Goal: Information Seeking & Learning: Learn about a topic

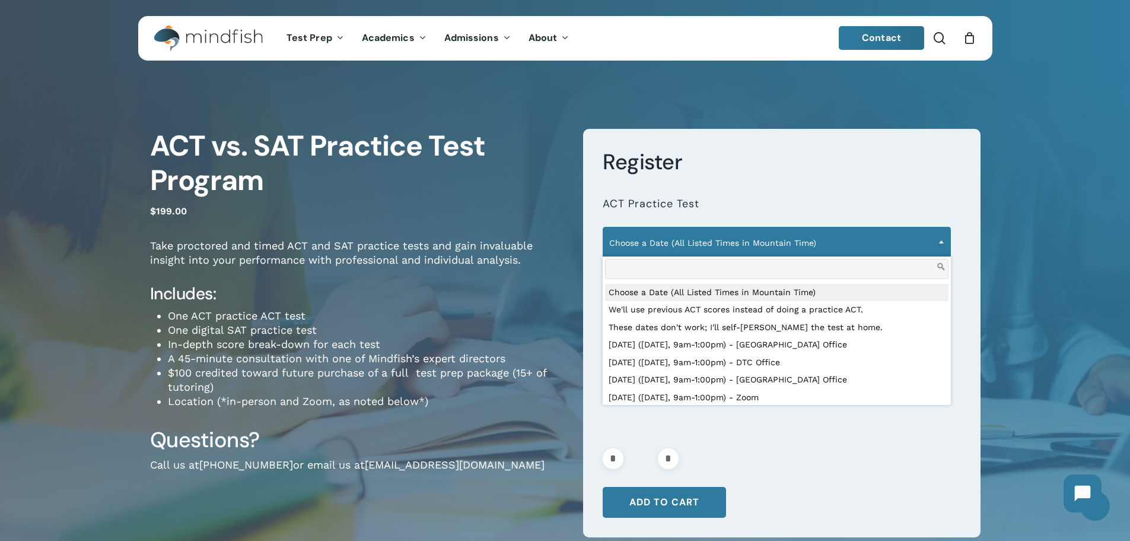
click at [812, 244] on span "Choose a Date (All Listed Times in Mountain Time)" at bounding box center [776, 242] width 347 height 25
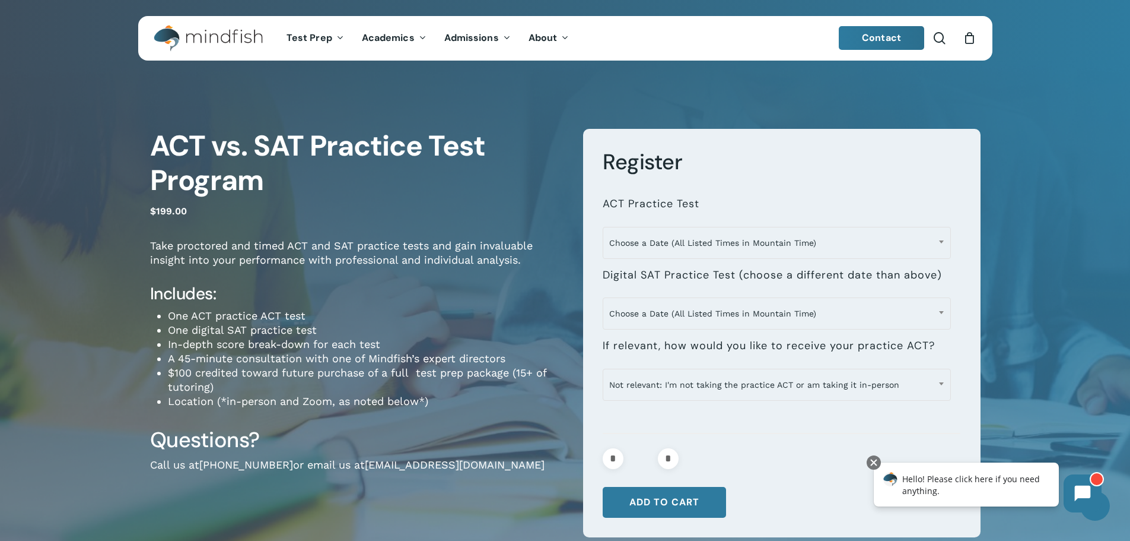
click at [317, 335] on li "One digital SAT practice test" at bounding box center [367, 330] width 398 height 14
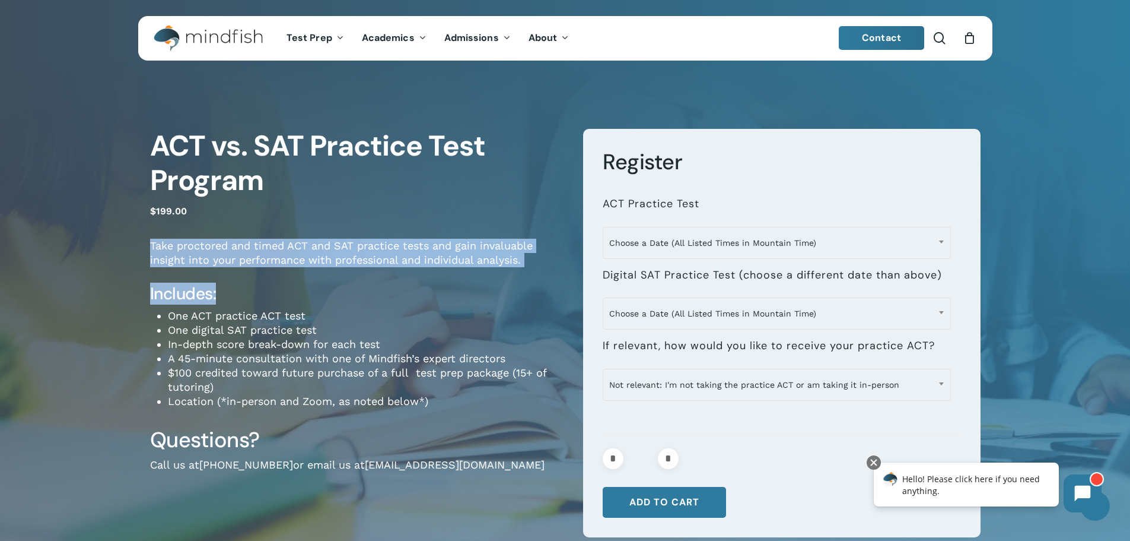
drag, startPoint x: 151, startPoint y: 242, endPoint x: 471, endPoint y: 288, distance: 323.1
click at [471, 288] on div "Take proctored and timed ACT and SAT practice tests and gain invaluable insight…" at bounding box center [357, 324] width 415 height 170
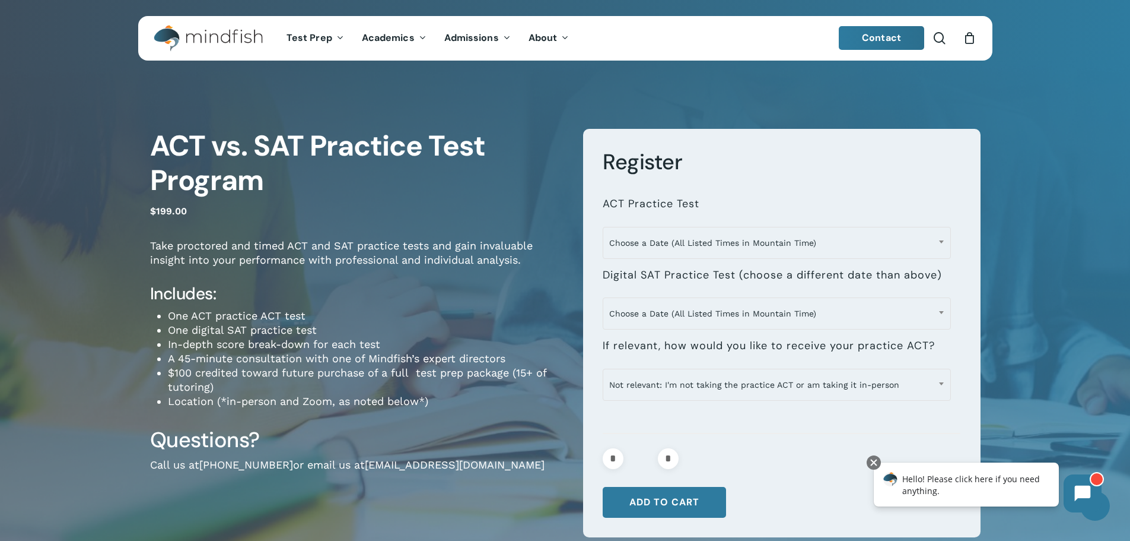
click at [49, 307] on div "**********" at bounding box center [565, 338] width 1130 height 555
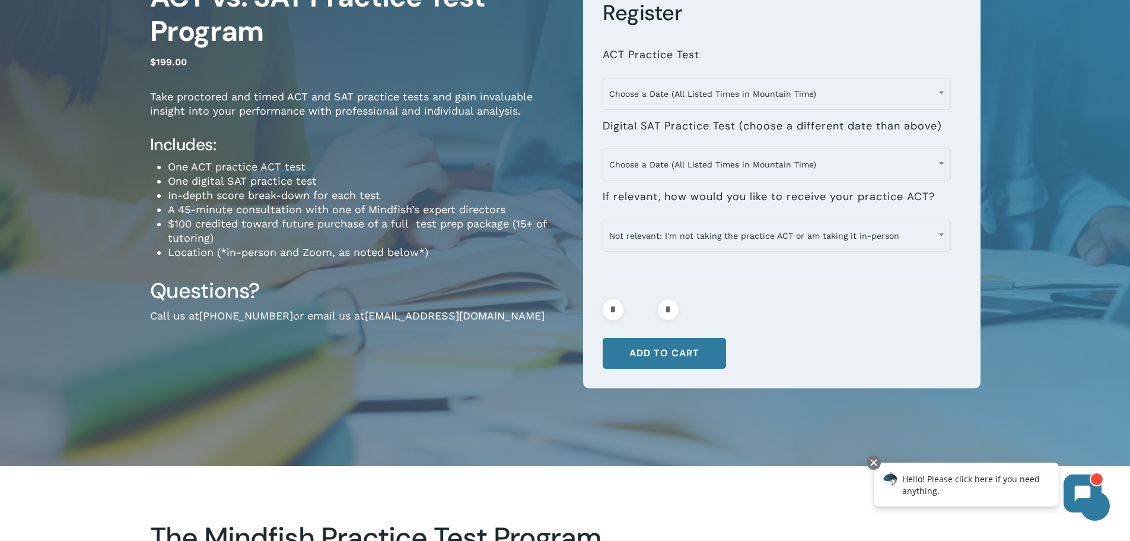
scroll to position [178, 0]
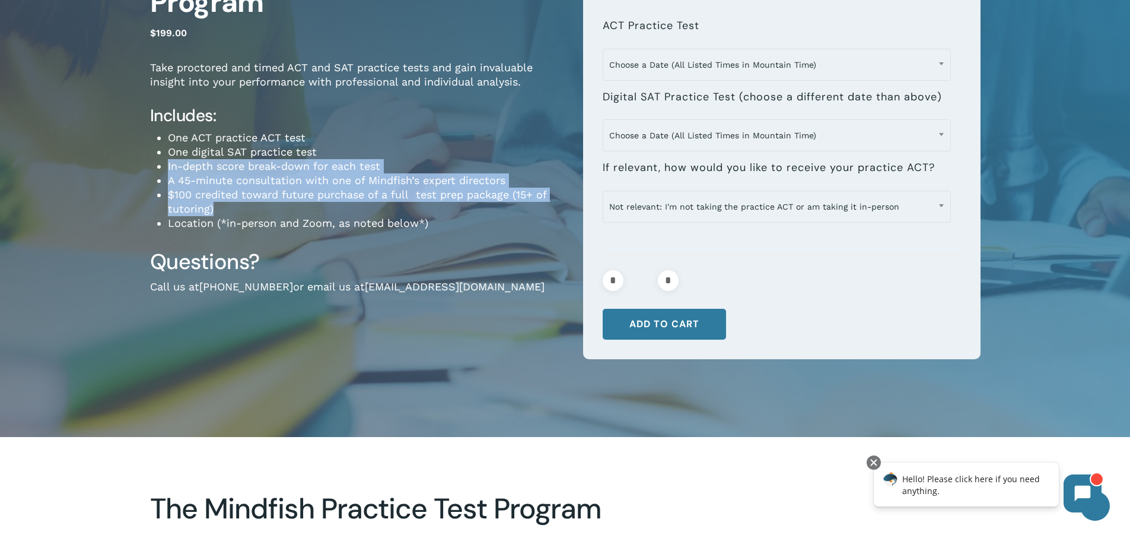
drag, startPoint x: 167, startPoint y: 162, endPoint x: 435, endPoint y: 210, distance: 272.5
click at [435, 210] on div "Take proctored and timed ACT and SAT practice tests and gain invaluable insight…" at bounding box center [357, 146] width 415 height 170
click at [72, 208] on div "**********" at bounding box center [565, 160] width 1130 height 555
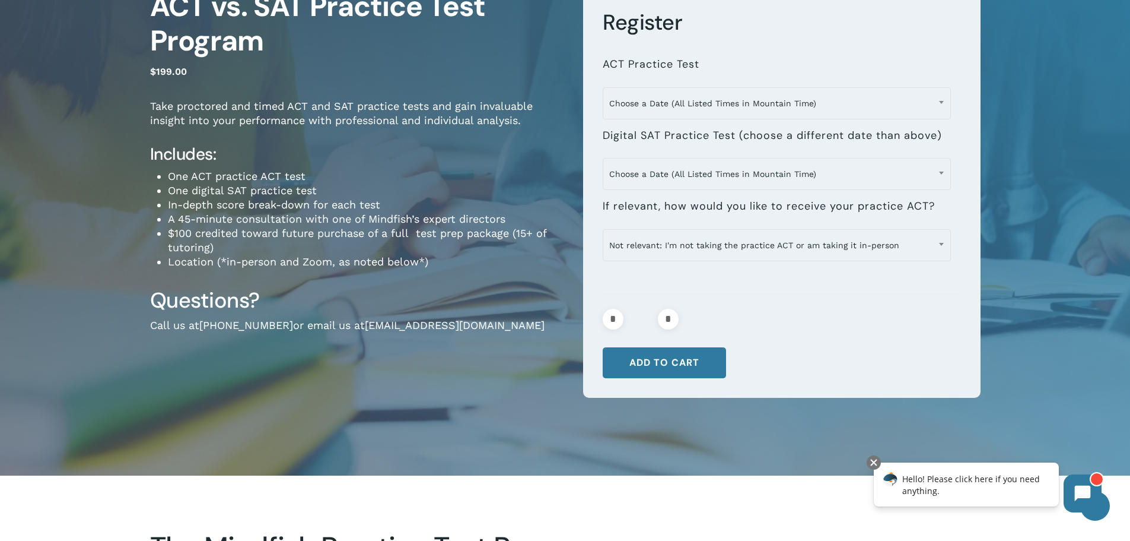
scroll to position [59, 0]
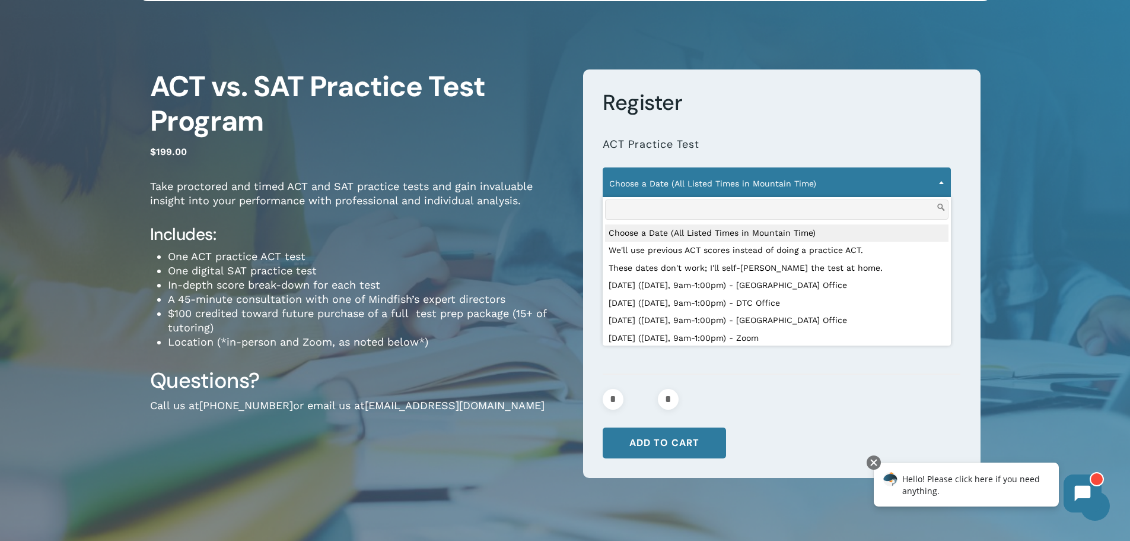
click at [852, 180] on span "Choose a Date (All Listed Times in Mountain Time)" at bounding box center [776, 183] width 347 height 25
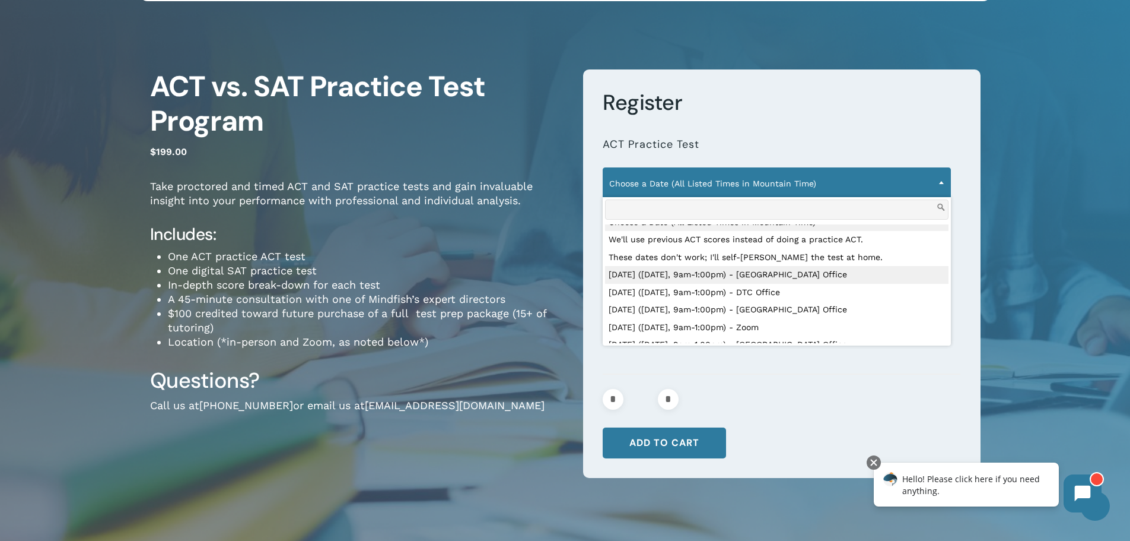
scroll to position [0, 0]
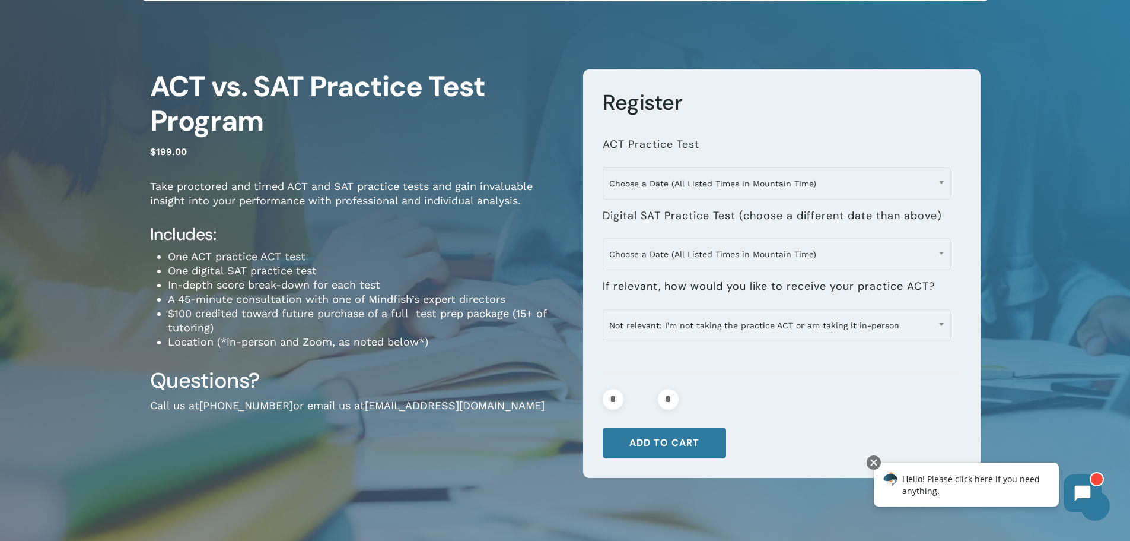
click at [34, 277] on div "**********" at bounding box center [565, 278] width 1130 height 555
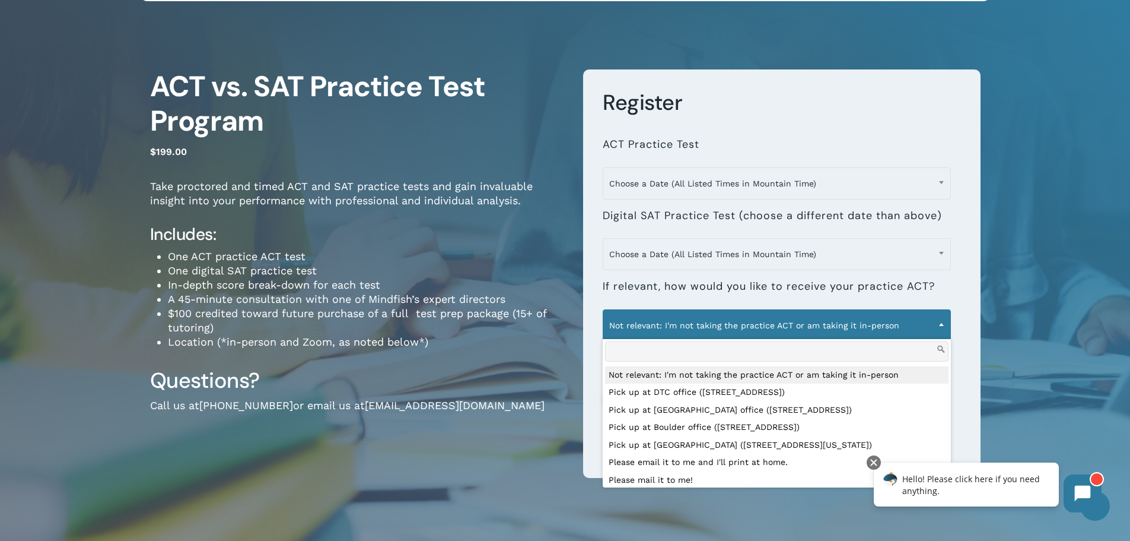
click at [947, 324] on span at bounding box center [942, 324] width 18 height 30
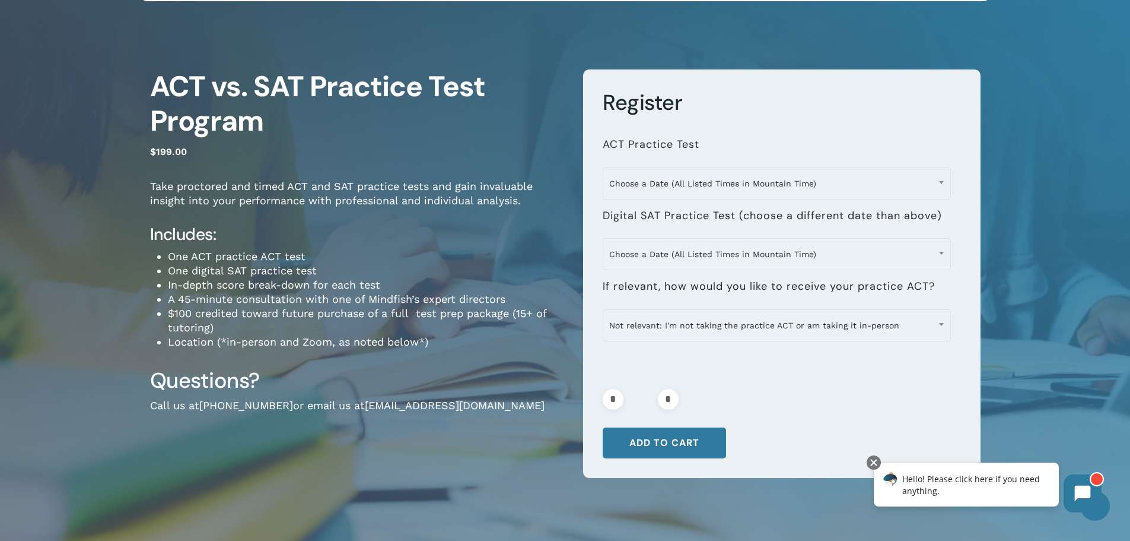
click at [95, 236] on div "**********" at bounding box center [565, 284] width 949 height 543
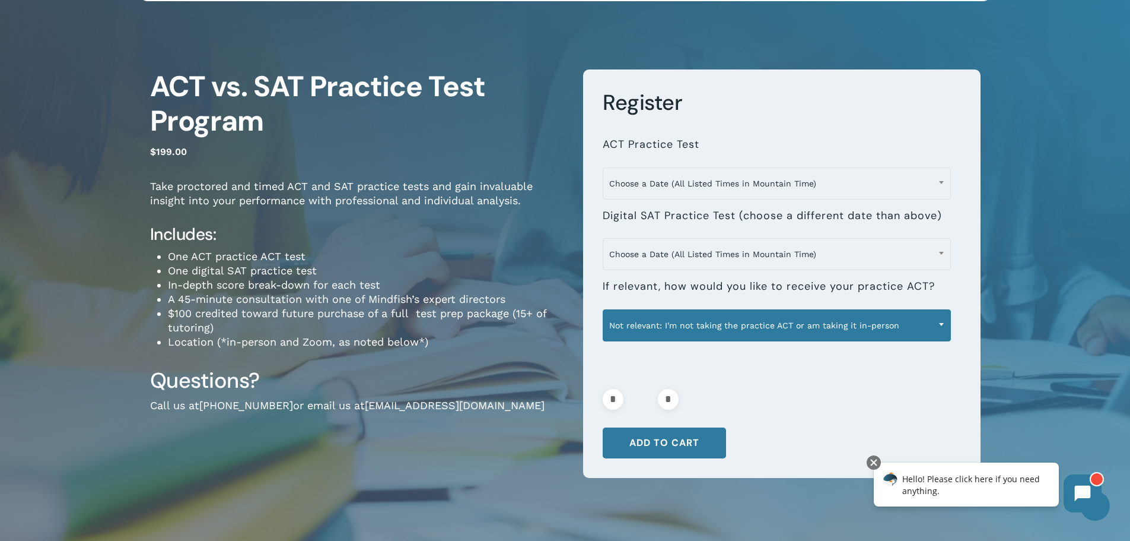
click at [743, 328] on span "Not relevant: I'm not taking the practice ACT or am taking it in-person" at bounding box center [776, 325] width 347 height 25
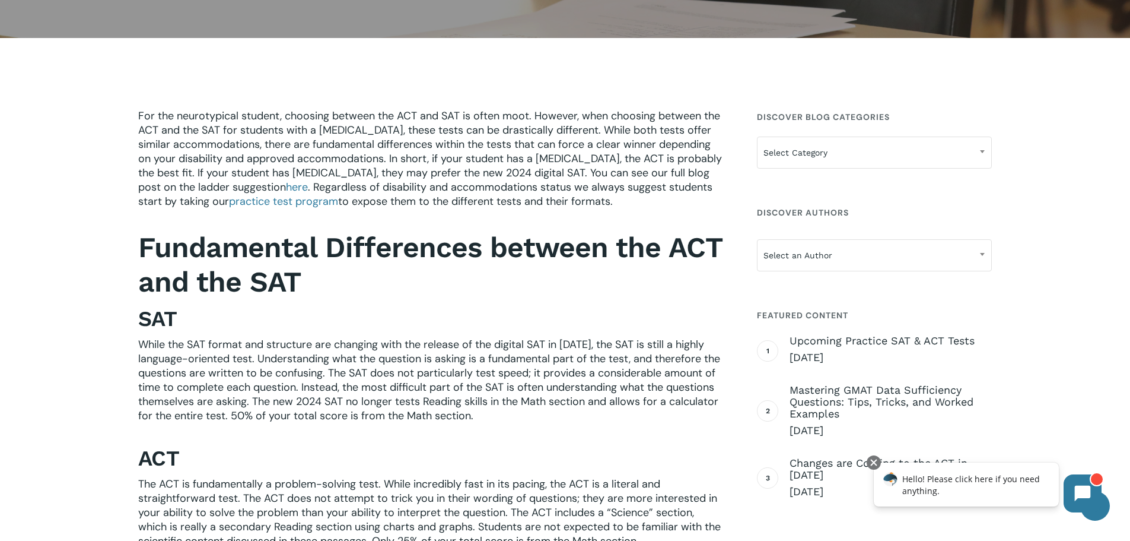
scroll to position [297, 0]
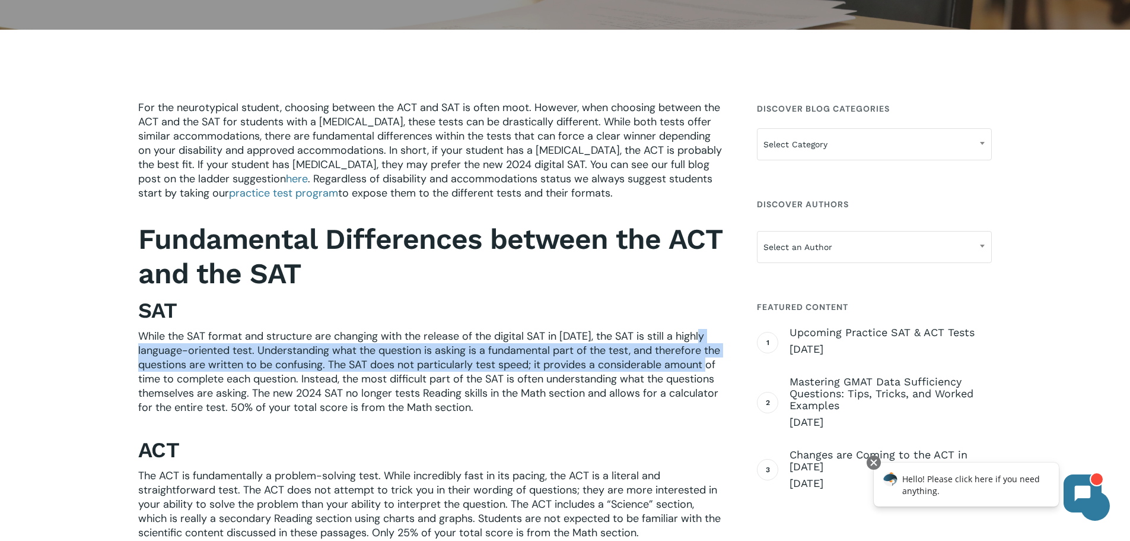
drag, startPoint x: 135, startPoint y: 347, endPoint x: 722, endPoint y: 366, distance: 587.1
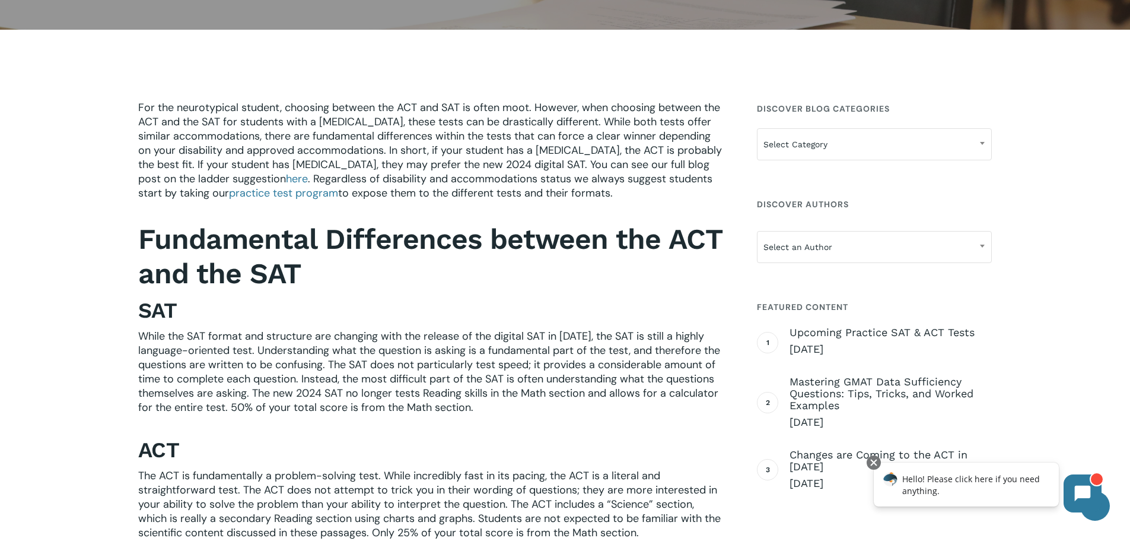
click at [329, 392] on span "While the SAT format and structure are changing with the release of the digital…" at bounding box center [429, 371] width 582 height 85
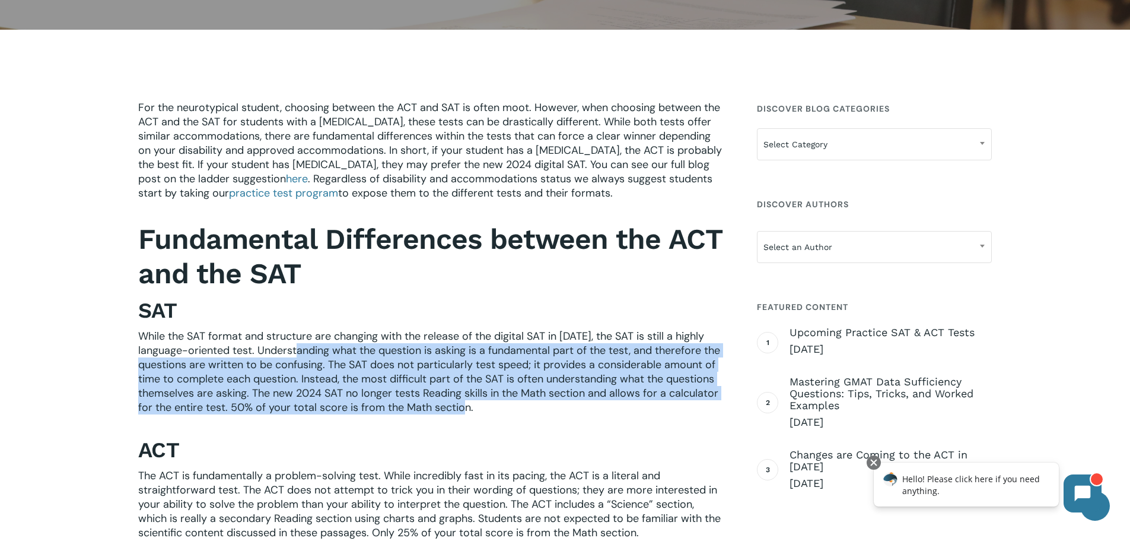
drag, startPoint x: 307, startPoint y: 349, endPoint x: 533, endPoint y: 403, distance: 233.0
click at [533, 403] on p "While the SAT format and structure are changing with the release of the digital…" at bounding box center [430, 379] width 585 height 101
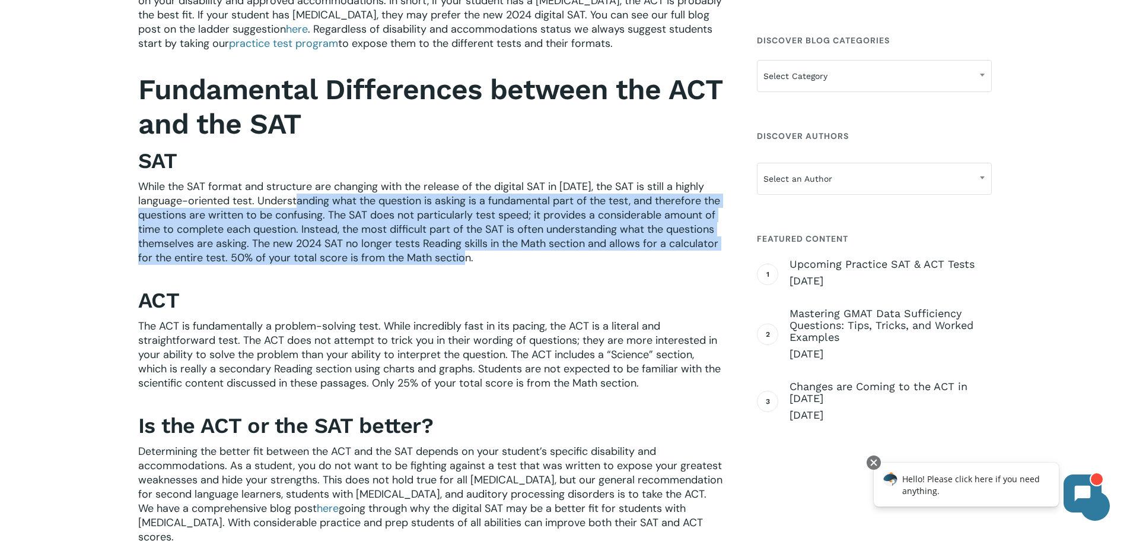
scroll to position [356, 0]
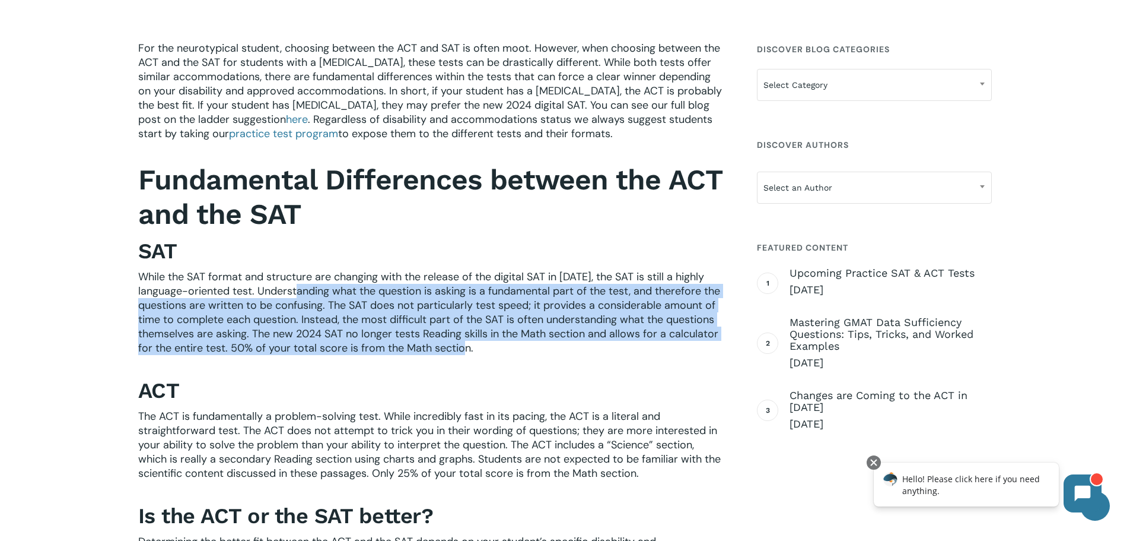
click at [350, 300] on span "While the SAT format and structure are changing with the release of the digital…" at bounding box center [429, 311] width 582 height 85
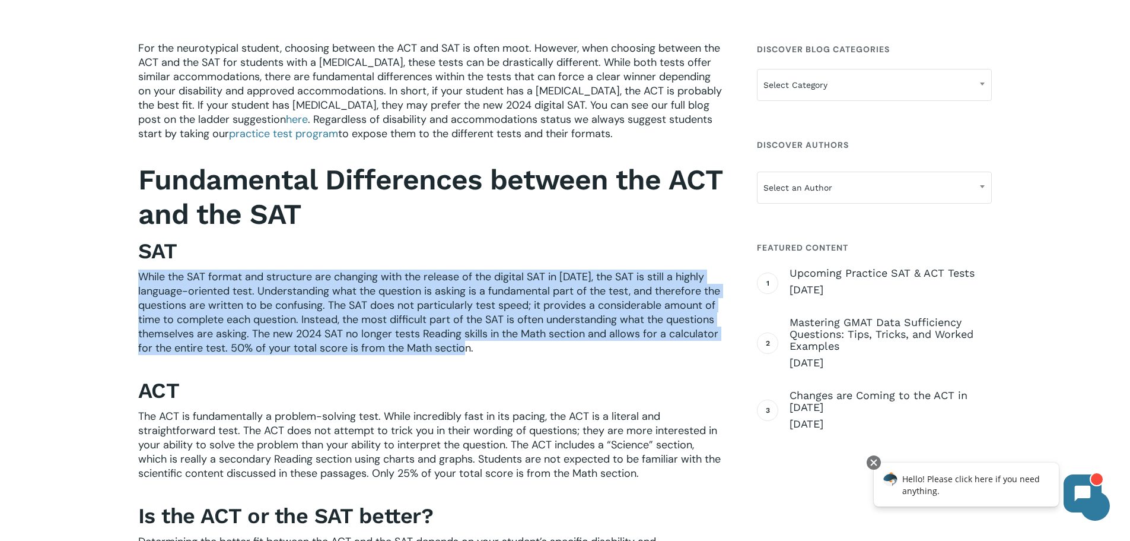
drag, startPoint x: 136, startPoint y: 275, endPoint x: 655, endPoint y: 353, distance: 525.0
click at [396, 308] on span "While the SAT format and structure are changing with the release of the digital…" at bounding box center [429, 311] width 582 height 85
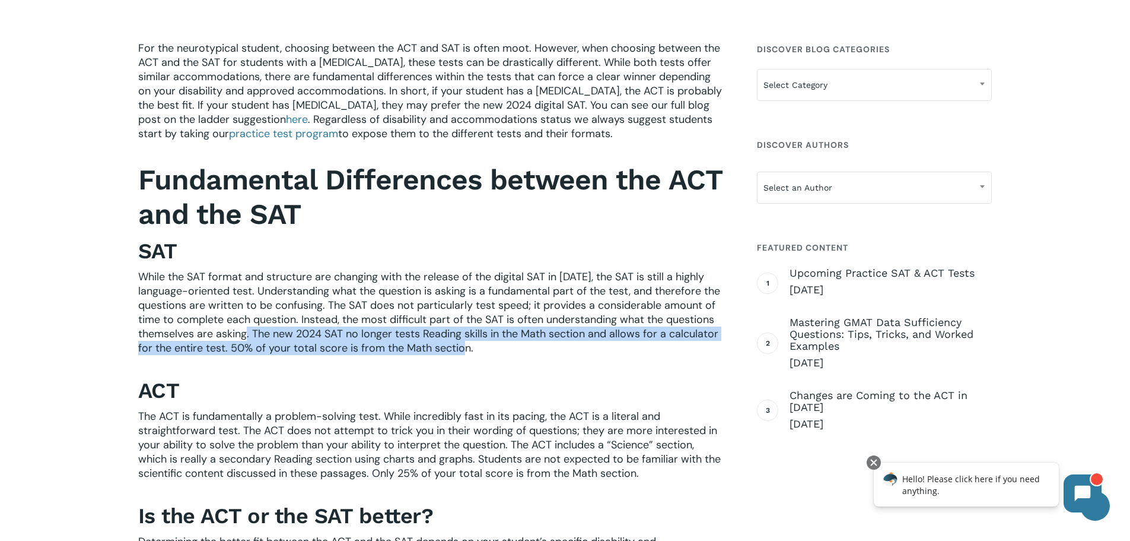
drag, startPoint x: 254, startPoint y: 335, endPoint x: 735, endPoint y: 356, distance: 481.7
drag, startPoint x: 180, startPoint y: 457, endPoint x: 735, endPoint y: 473, distance: 555.6
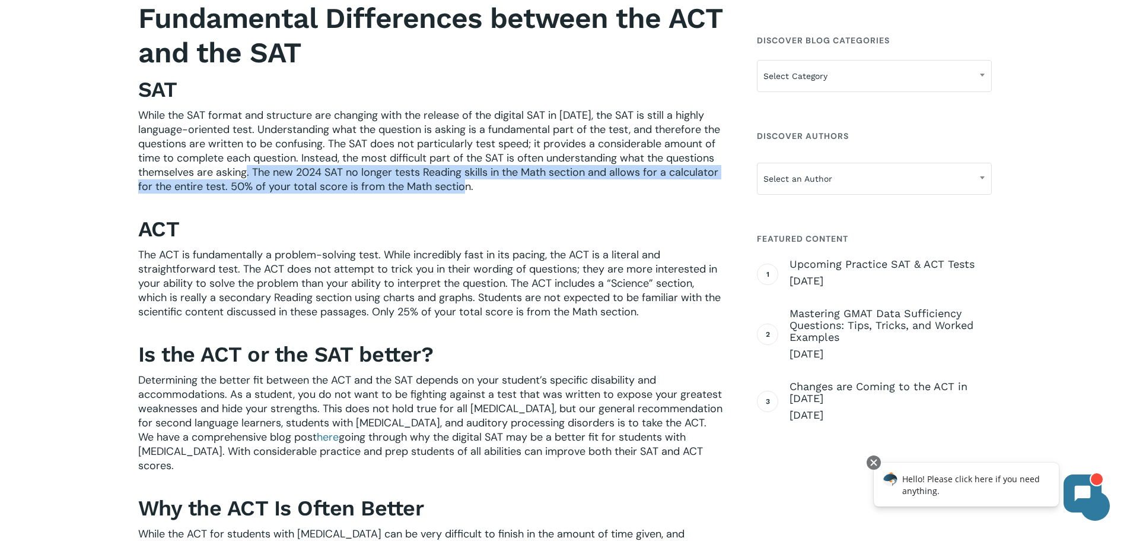
scroll to position [534, 0]
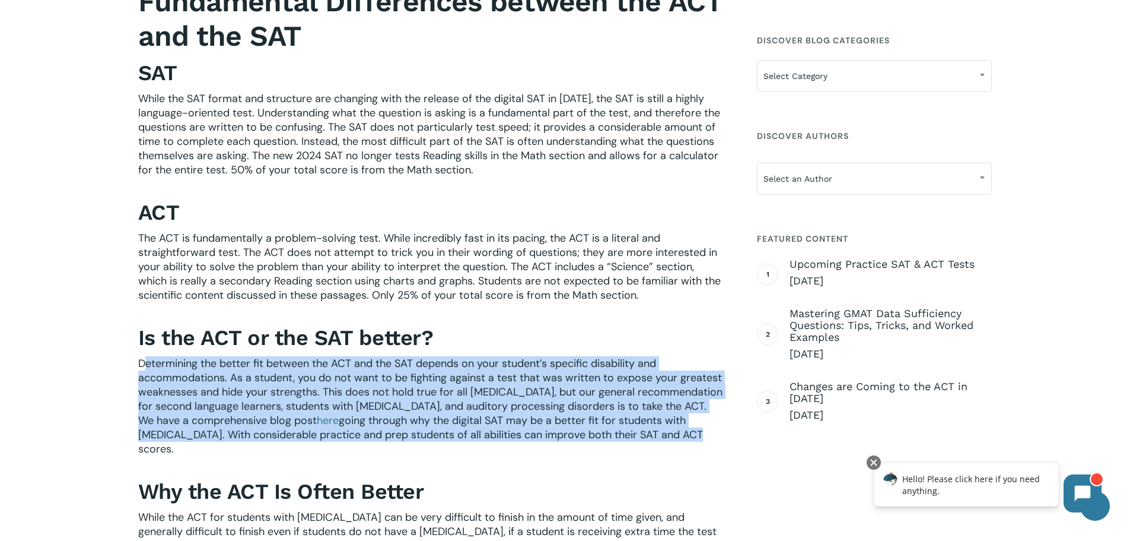
drag, startPoint x: 143, startPoint y: 360, endPoint x: 731, endPoint y: 438, distance: 593.2
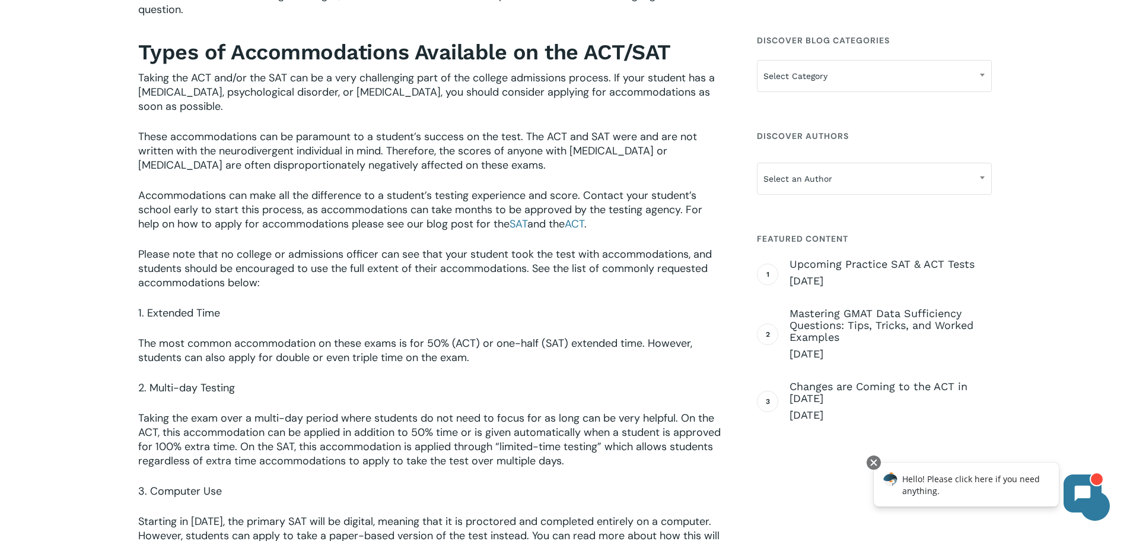
scroll to position [1127, 0]
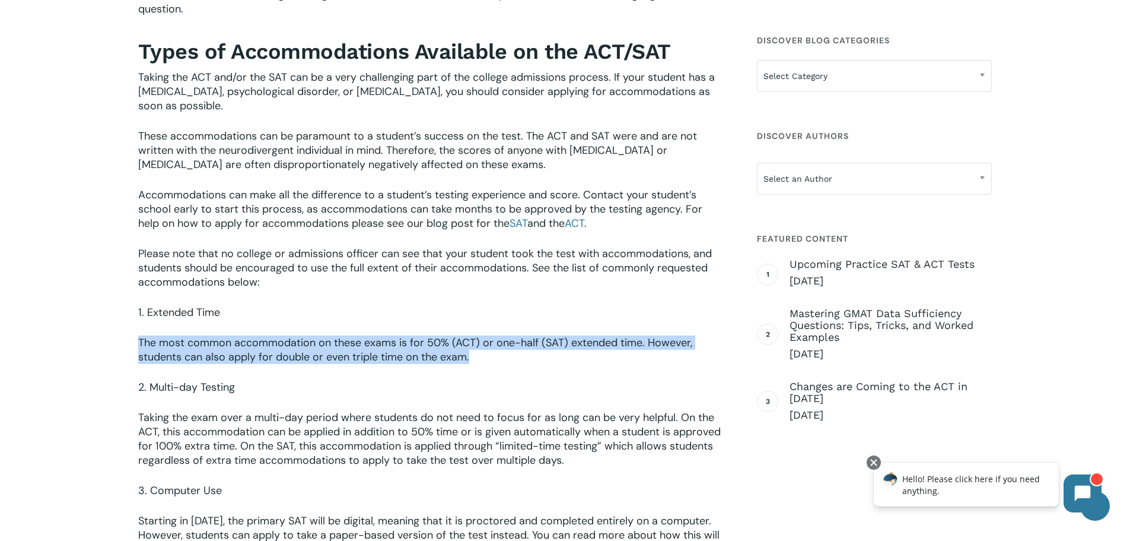
drag, startPoint x: 138, startPoint y: 328, endPoint x: 685, endPoint y: 349, distance: 547.5
click at [685, 349] on p "The most common accommodation on these exams is for 50% (ACT) or one-half (SAT)…" at bounding box center [430, 357] width 585 height 45
click at [510, 360] on p "The most common accommodation on these exams is for 50% (ACT) or one-half (SAT)…" at bounding box center [430, 357] width 585 height 45
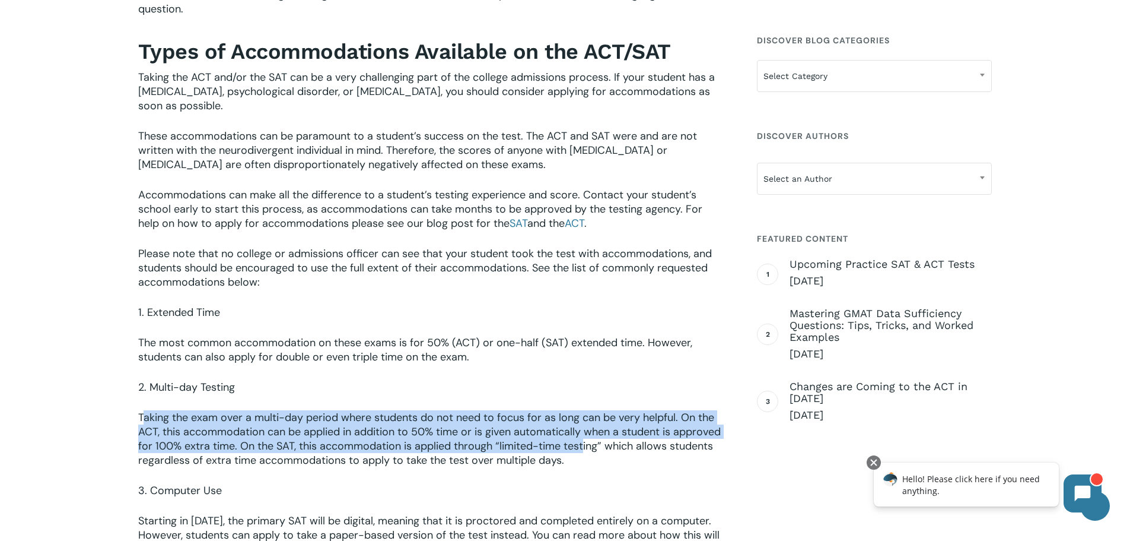
drag, startPoint x: 144, startPoint y: 401, endPoint x: 583, endPoint y: 429, distance: 440.0
click at [583, 429] on span "Taking the exam over a multi-day period where students do not need to focus for…" at bounding box center [429, 438] width 583 height 57
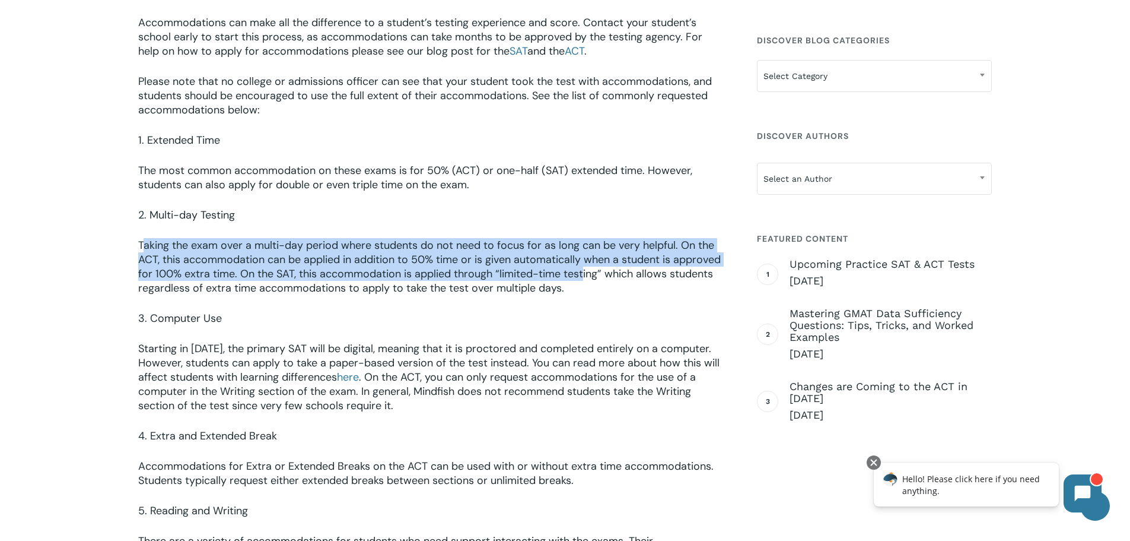
scroll to position [1305, 0]
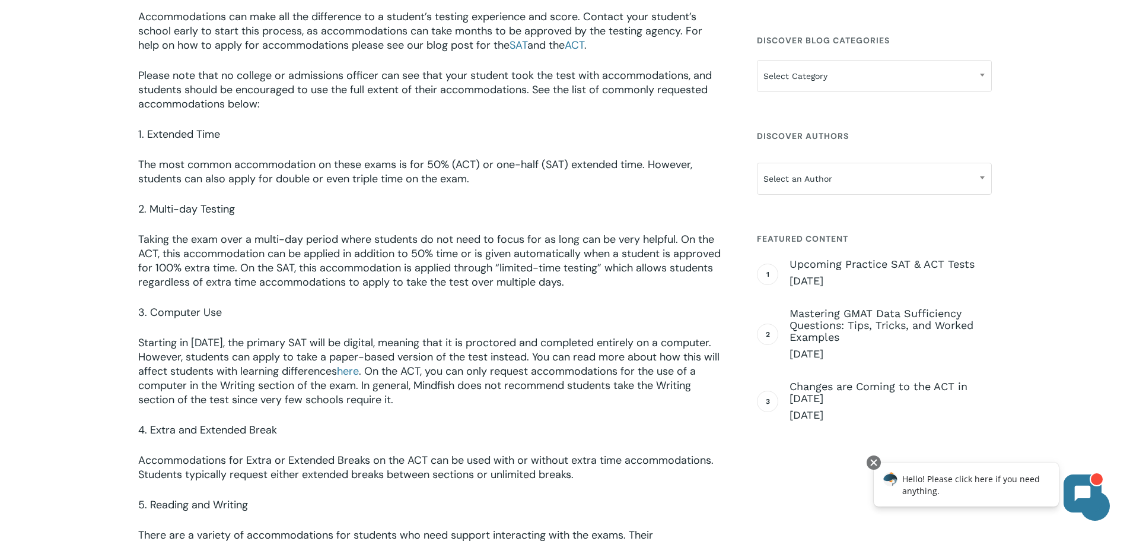
drag, startPoint x: 291, startPoint y: 340, endPoint x: 228, endPoint y: 341, distance: 62.3
click at [290, 340] on span "Starting in 2024, the primary SAT will be digital, meaning that it is proctored…" at bounding box center [428, 356] width 581 height 43
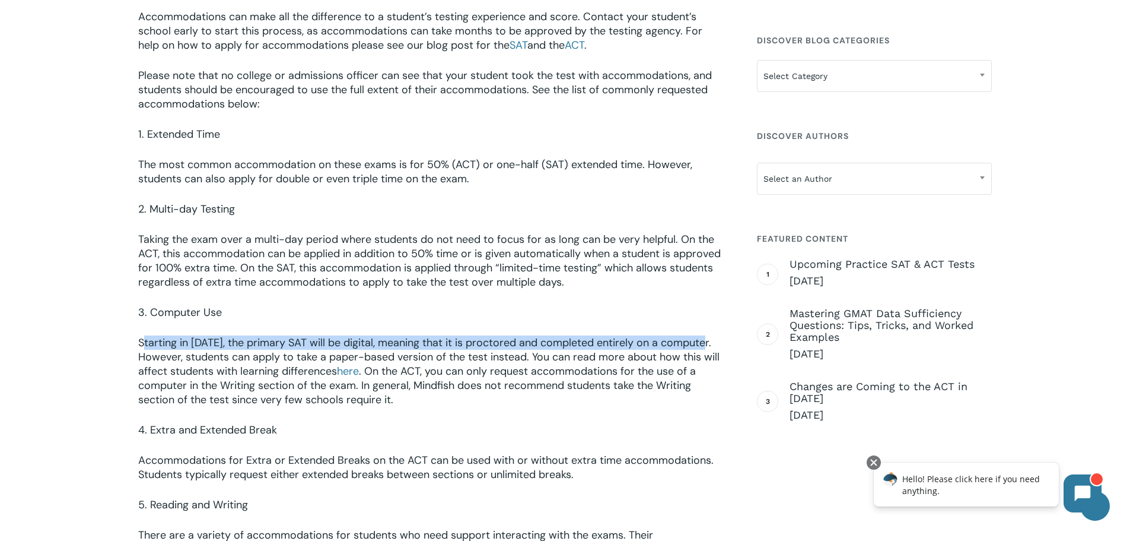
drag, startPoint x: 147, startPoint y: 323, endPoint x: 722, endPoint y: 328, distance: 574.4
click at [722, 335] on p "Starting in 2024, the primary SAT will be digital, meaning that it is proctored…" at bounding box center [430, 378] width 585 height 87
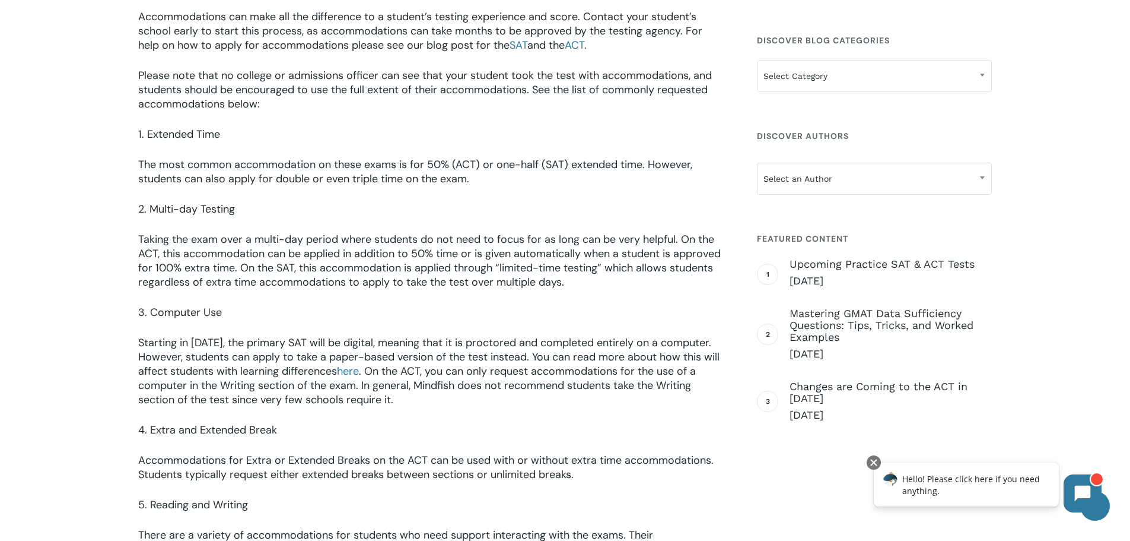
click at [551, 337] on span "Starting in 2024, the primary SAT will be digital, meaning that it is proctored…" at bounding box center [428, 356] width 581 height 43
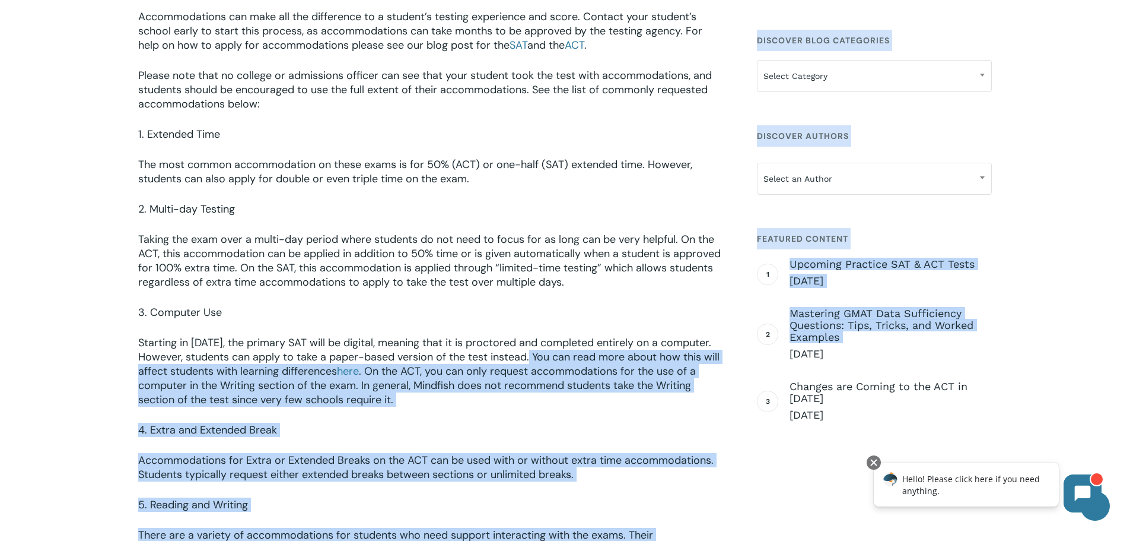
drag, startPoint x: 539, startPoint y: 341, endPoint x: 762, endPoint y: 351, distance: 223.3
click at [762, 351] on div "For the neurotypical student, choosing between the ACT and SAT is often moot. H…" at bounding box center [565, 139] width 854 height 2100
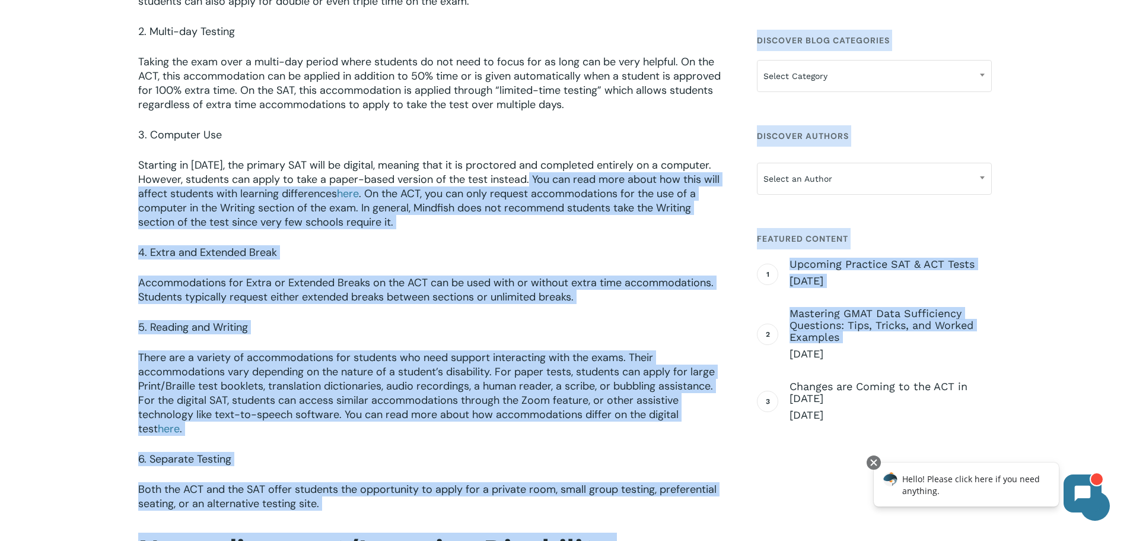
scroll to position [1483, 0]
click at [2, 371] on div "For the neurotypical student, choosing between the ACT and SAT is often moot. H…" at bounding box center [565, 319] width 1130 height 2953
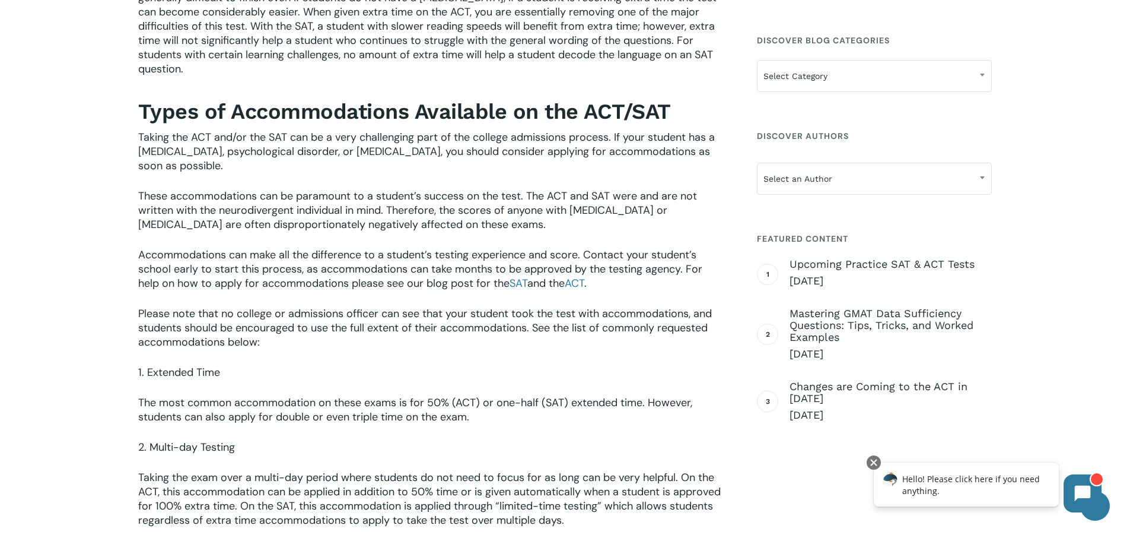
scroll to position [1068, 0]
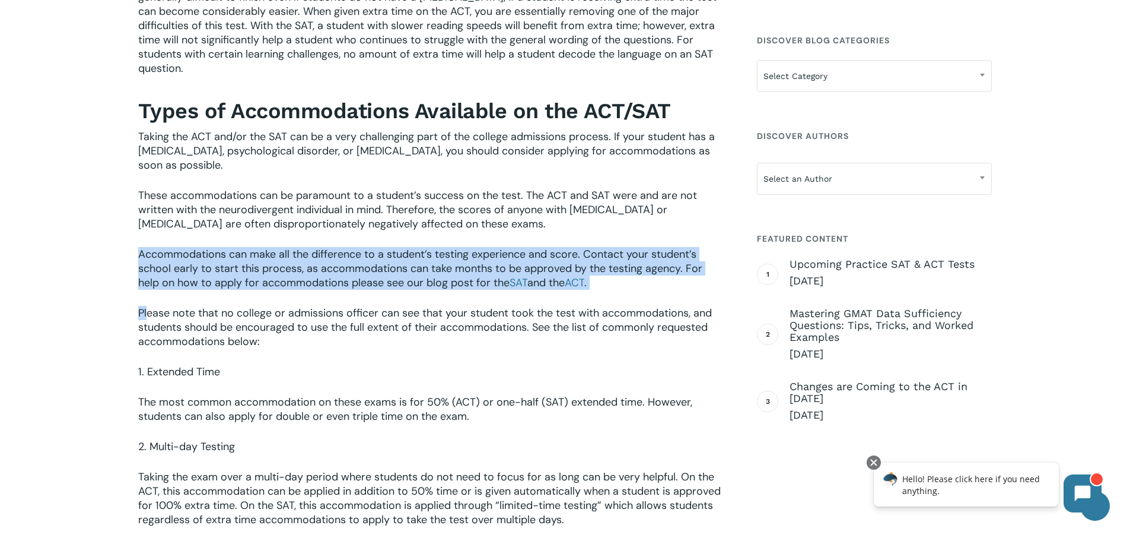
drag, startPoint x: 140, startPoint y: 237, endPoint x: 147, endPoint y: 295, distance: 59.1
click at [147, 295] on div "For the neurotypical student, choosing between the ACT and SAT is often moot. H…" at bounding box center [430, 233] width 585 height 1809
click at [228, 247] on span "Accommodations can make all the difference to a student’s testing experience an…" at bounding box center [420, 268] width 564 height 43
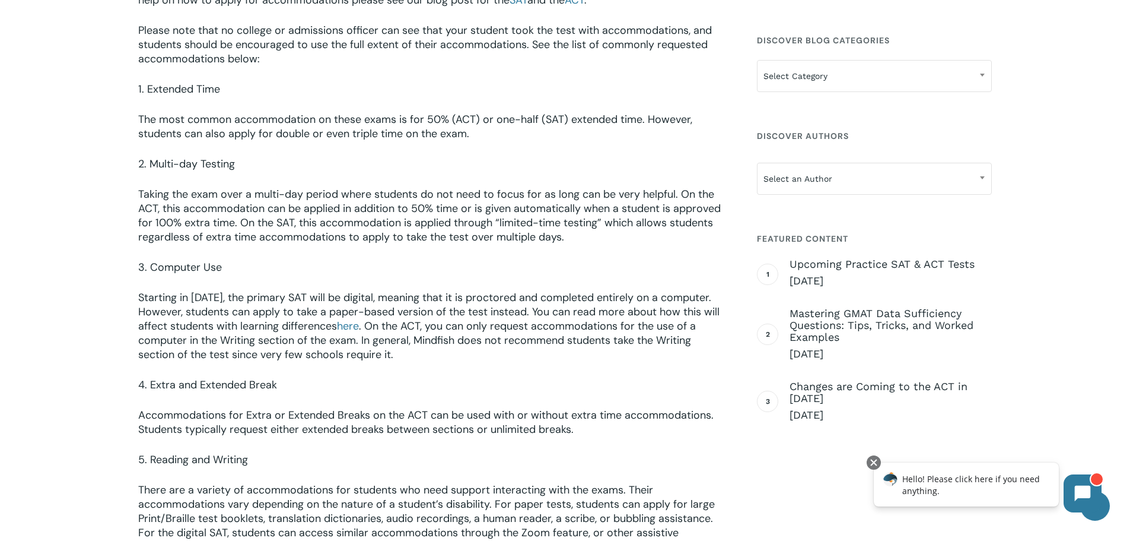
scroll to position [1424, 0]
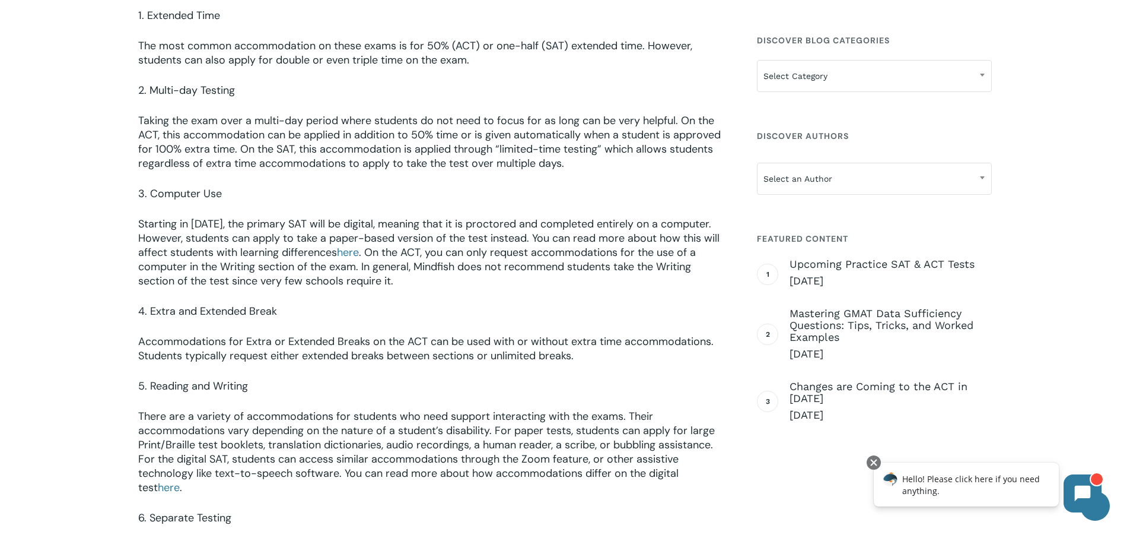
drag, startPoint x: 135, startPoint y: 206, endPoint x: 727, endPoint y: 270, distance: 596.2
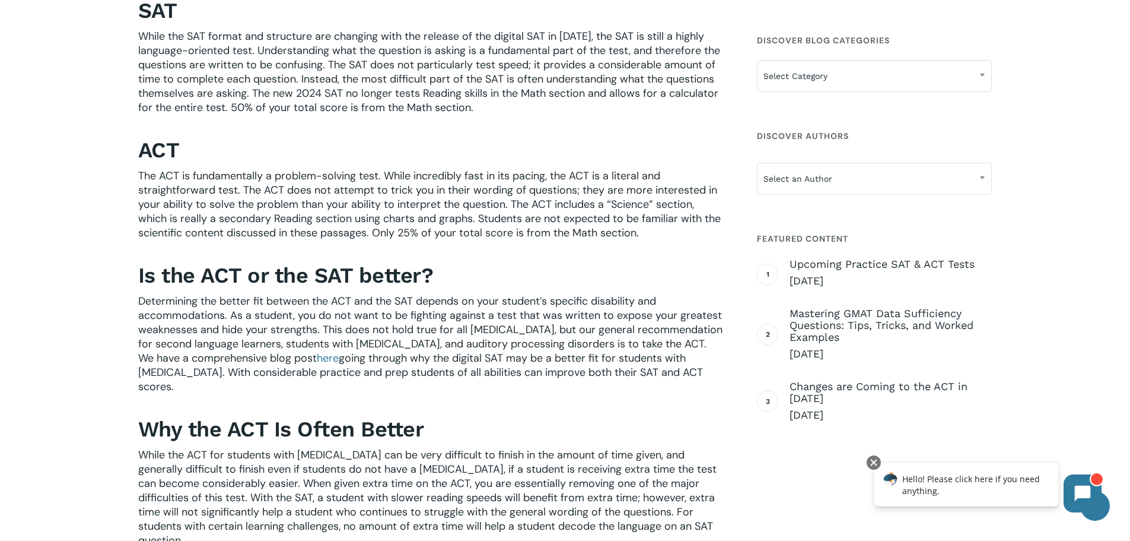
scroll to position [593, 0]
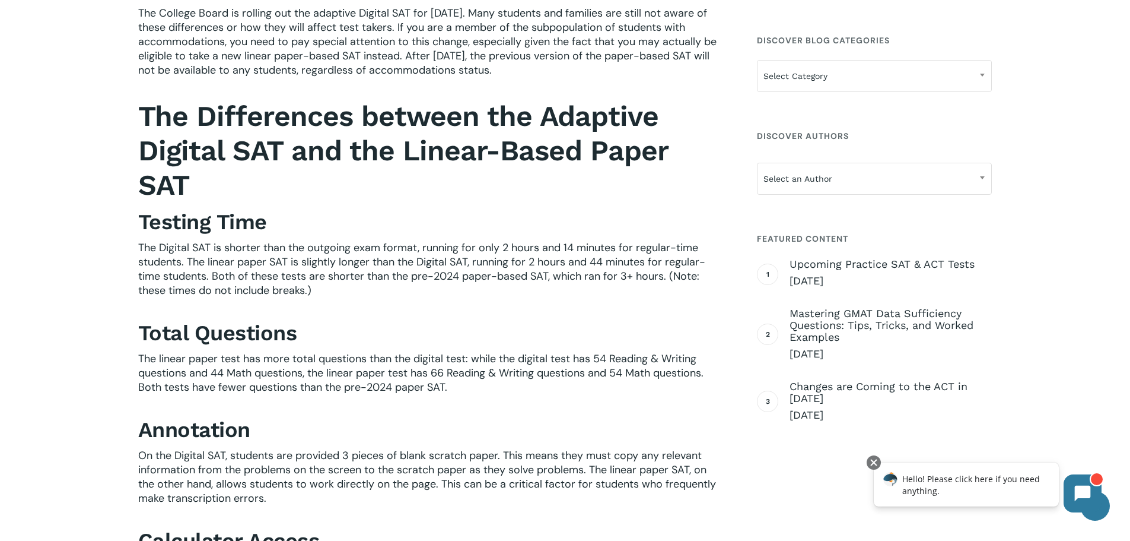
scroll to position [475, 0]
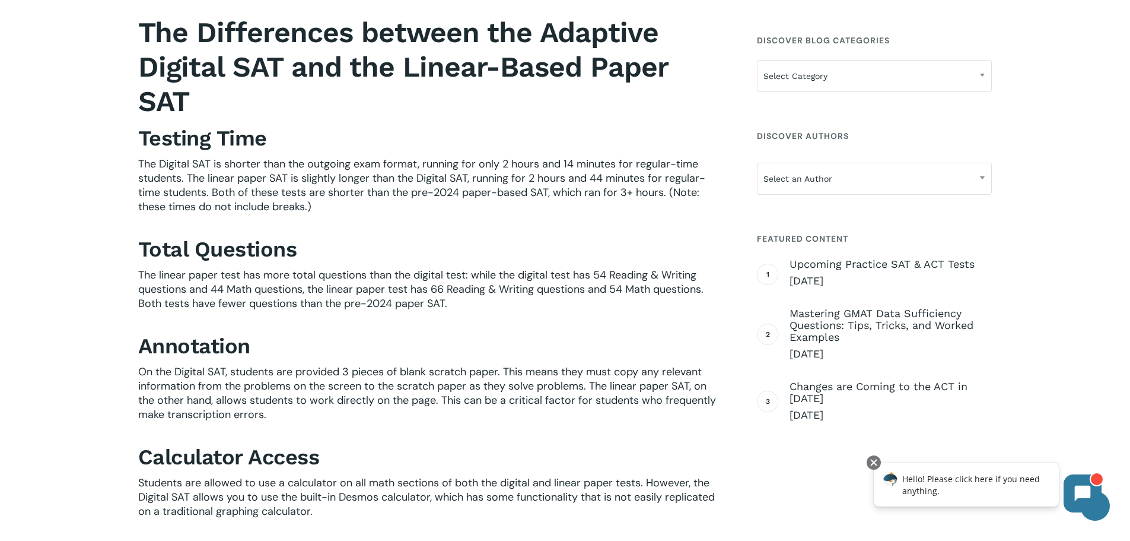
drag, startPoint x: 135, startPoint y: 160, endPoint x: 710, endPoint y: 202, distance: 576.5
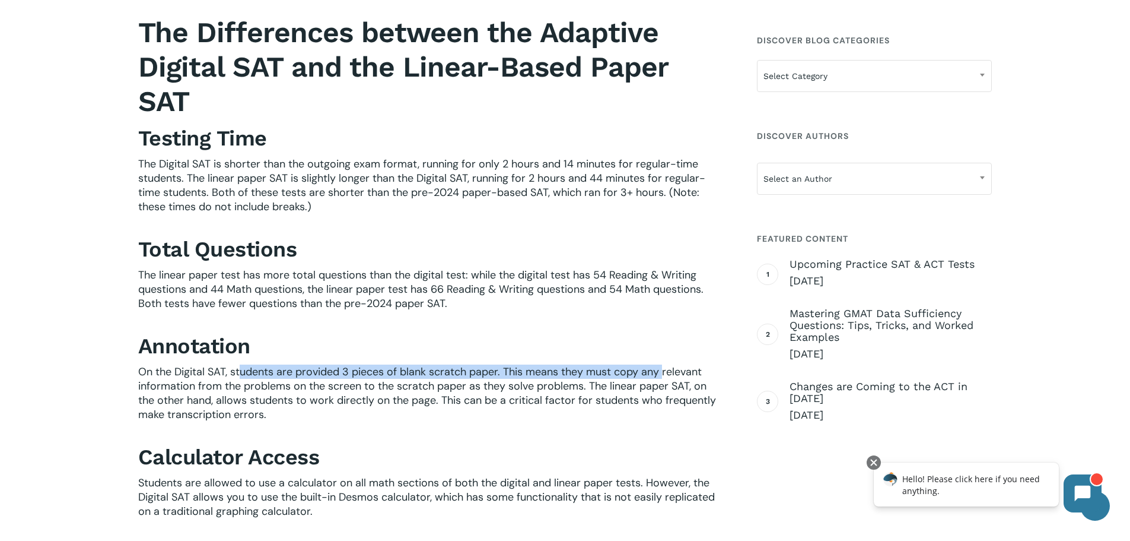
drag, startPoint x: 241, startPoint y: 371, endPoint x: 663, endPoint y: 377, distance: 421.9
click at [663, 377] on span "On the Digital SAT, students are provided 3 pieces of blank scratch paper. This…" at bounding box center [427, 392] width 578 height 57
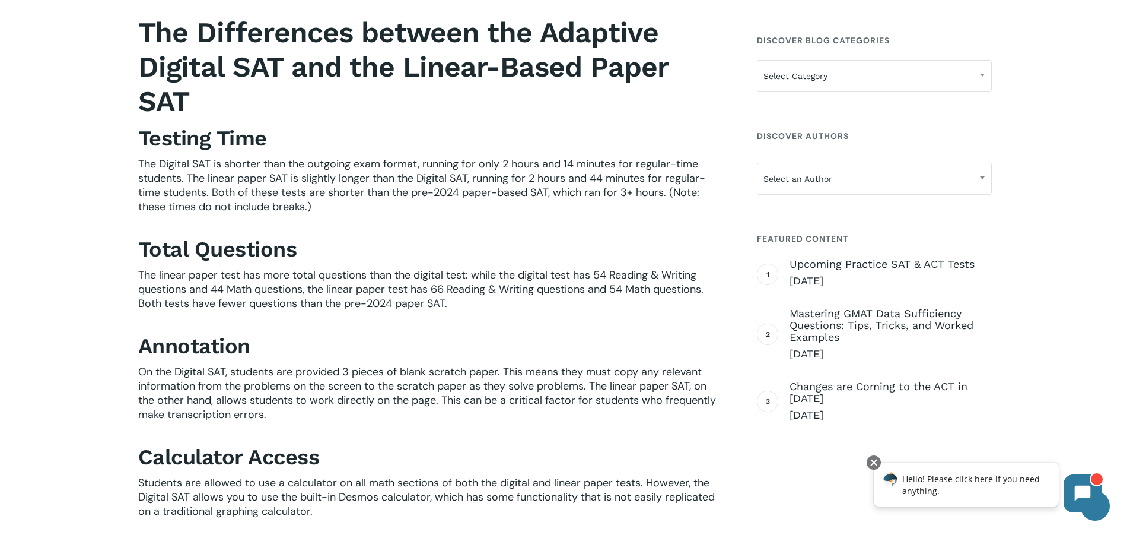
click at [595, 389] on span "On the Digital SAT, students are provided 3 pieces of blank scratch paper. This…" at bounding box center [427, 392] width 578 height 57
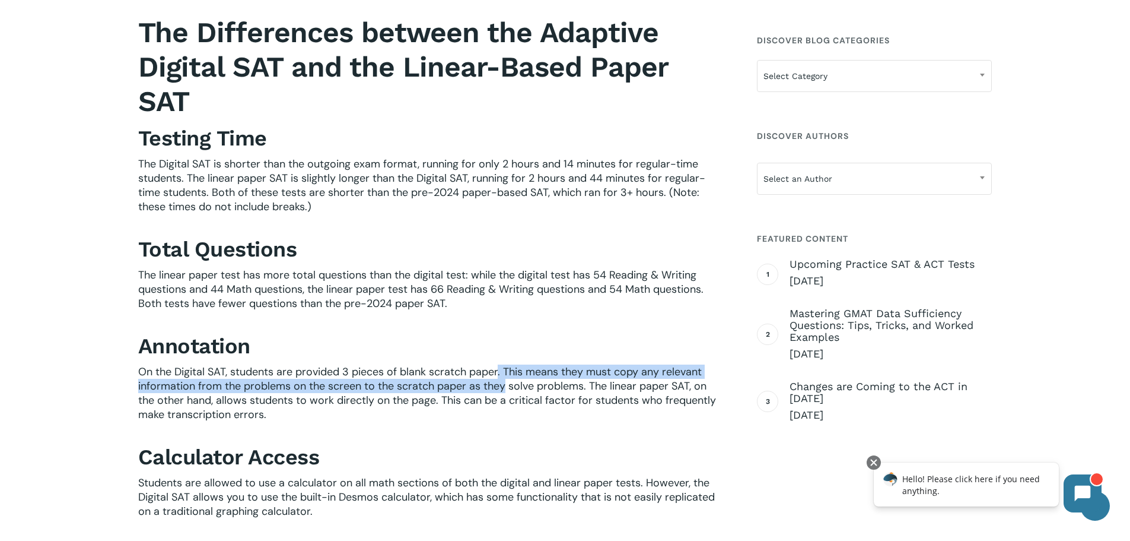
drag, startPoint x: 500, startPoint y: 364, endPoint x: 502, endPoint y: 383, distance: 19.7
click at [502, 383] on span "On the Digital SAT, students are provided 3 pieces of blank scratch paper. This…" at bounding box center [427, 392] width 578 height 57
click at [615, 373] on span "On the Digital SAT, students are provided 3 pieces of blank scratch paper. This…" at bounding box center [427, 392] width 578 height 57
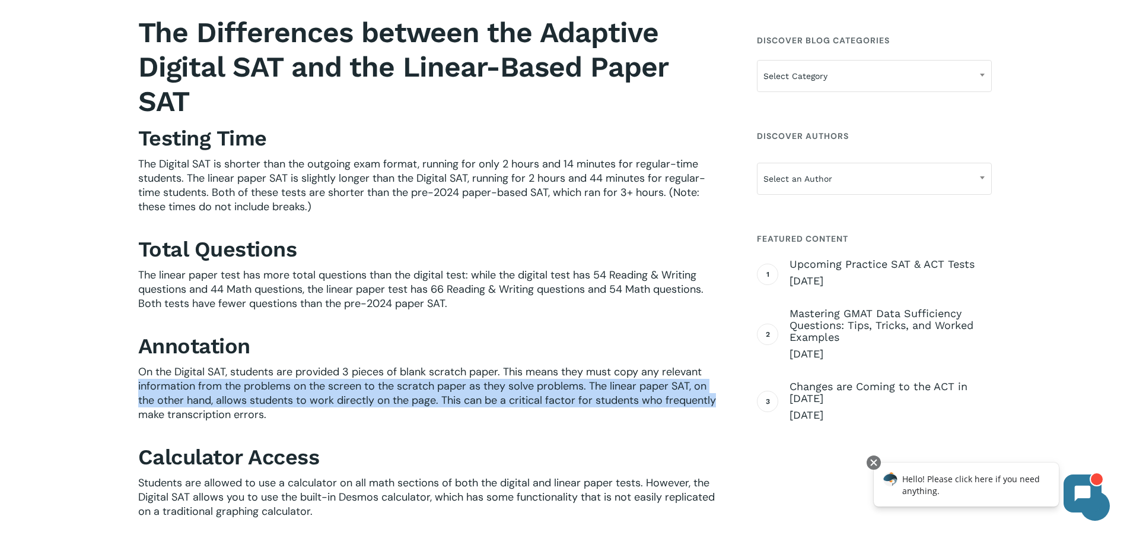
drag, startPoint x: 124, startPoint y: 387, endPoint x: 724, endPoint y: 399, distance: 600.6
click at [320, 383] on span "On the Digital SAT, students are provided 3 pieces of blank scratch paper. This…" at bounding box center [427, 392] width 578 height 57
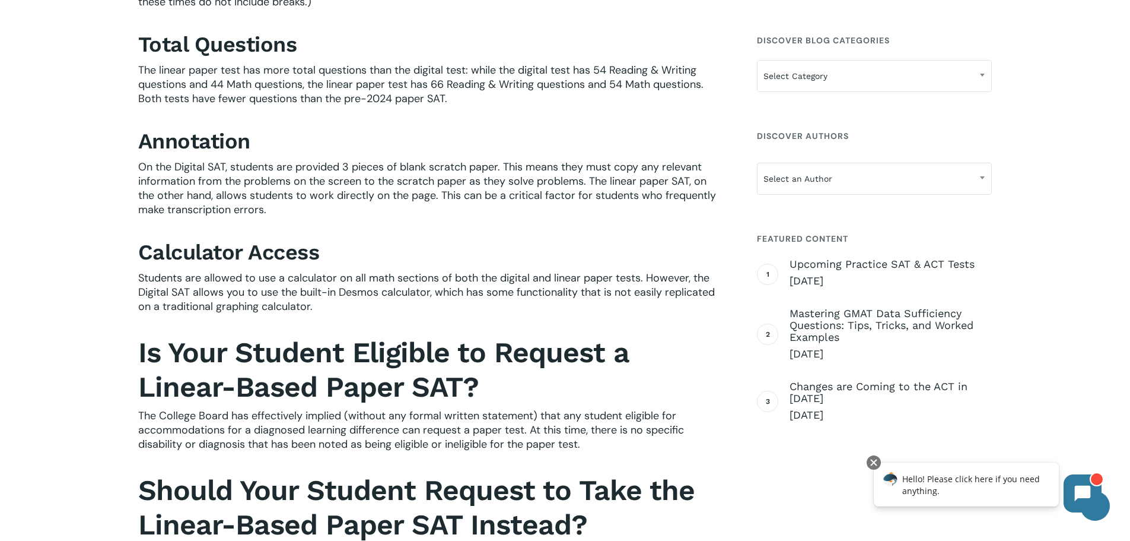
scroll to position [712, 0]
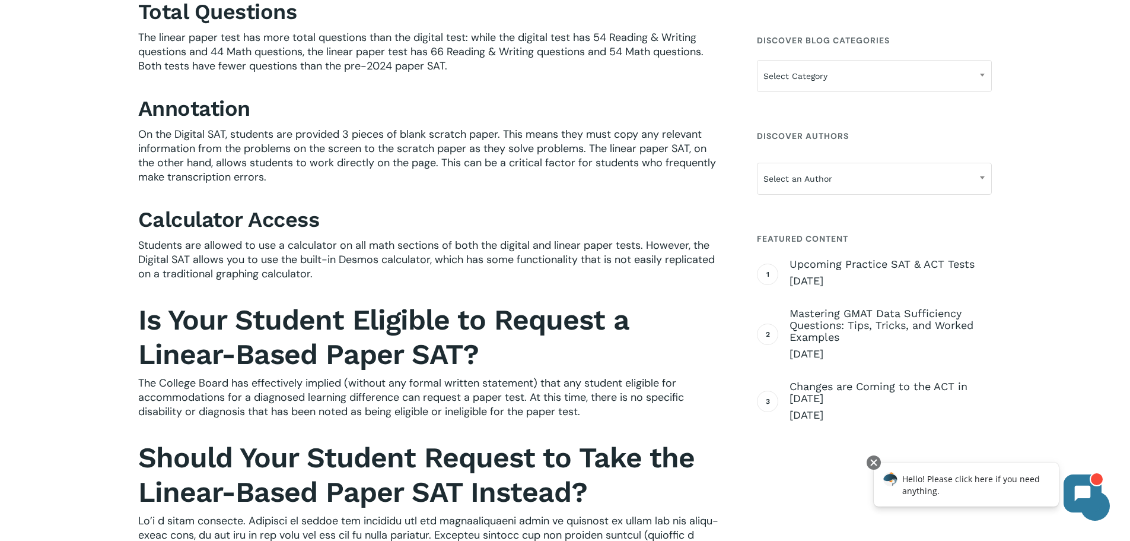
drag, startPoint x: 365, startPoint y: 224, endPoint x: 378, endPoint y: 272, distance: 50.4
click at [378, 272] on div "The College Board is rolling out the adaptive Digital SAT for March 2024. Many …" at bounding box center [430, 461] width 585 height 1552
click at [184, 258] on span "Students are allowed to use a calculator on all math sections of both the digit…" at bounding box center [426, 259] width 577 height 43
drag, startPoint x: 136, startPoint y: 259, endPoint x: 727, endPoint y: 279, distance: 591.3
click at [727, 279] on div "The College Board is rolling out the adaptive Digital SAT for March 2024. Many …" at bounding box center [430, 461] width 597 height 1552
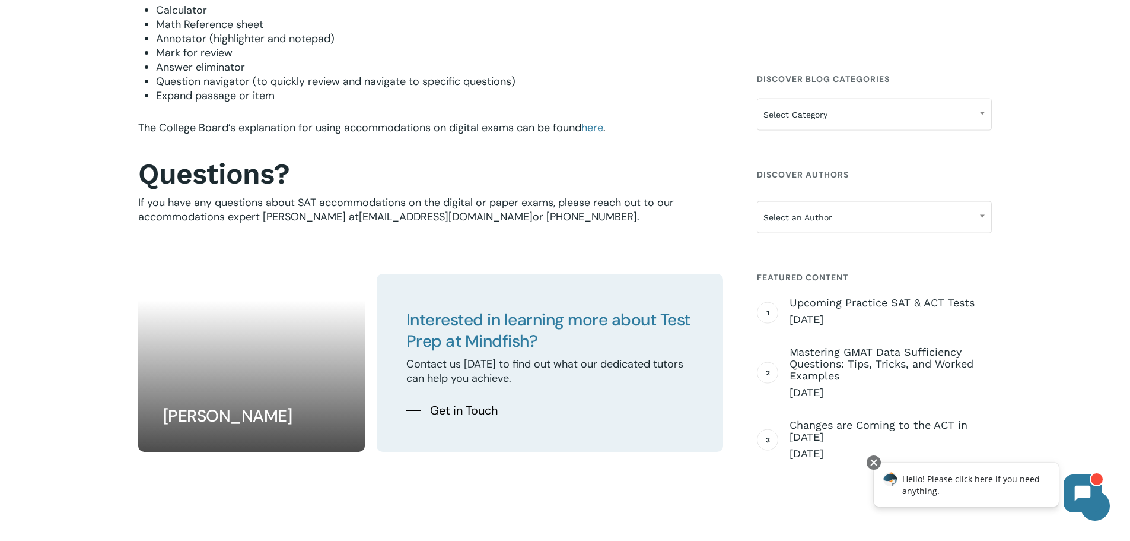
scroll to position [1305, 0]
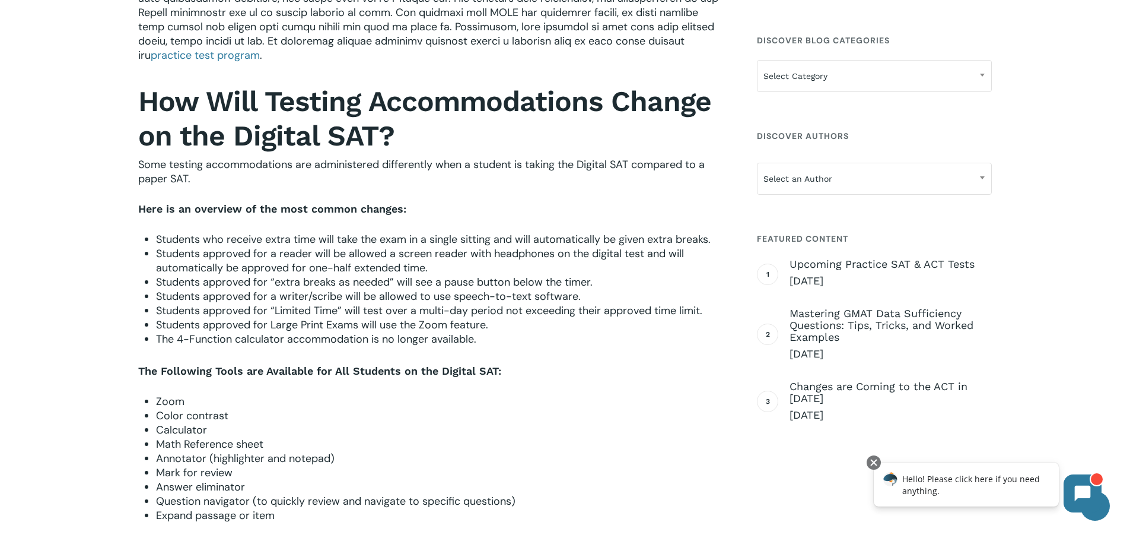
click at [22, 371] on div "The College Board is rolling out the adaptive Digital SAT for March 2024. Many …" at bounding box center [565, 415] width 1130 height 2788
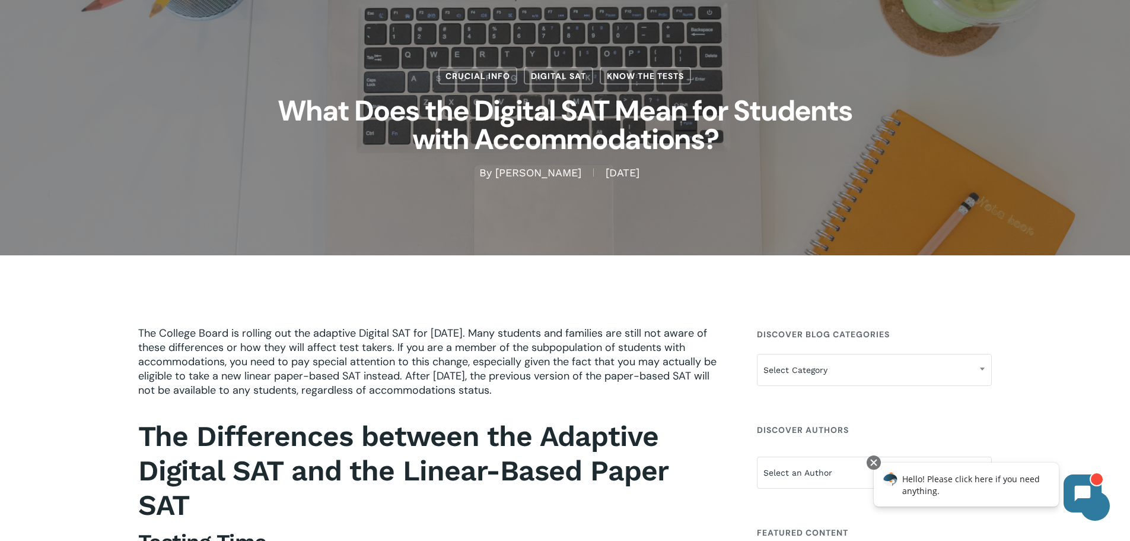
scroll to position [0, 0]
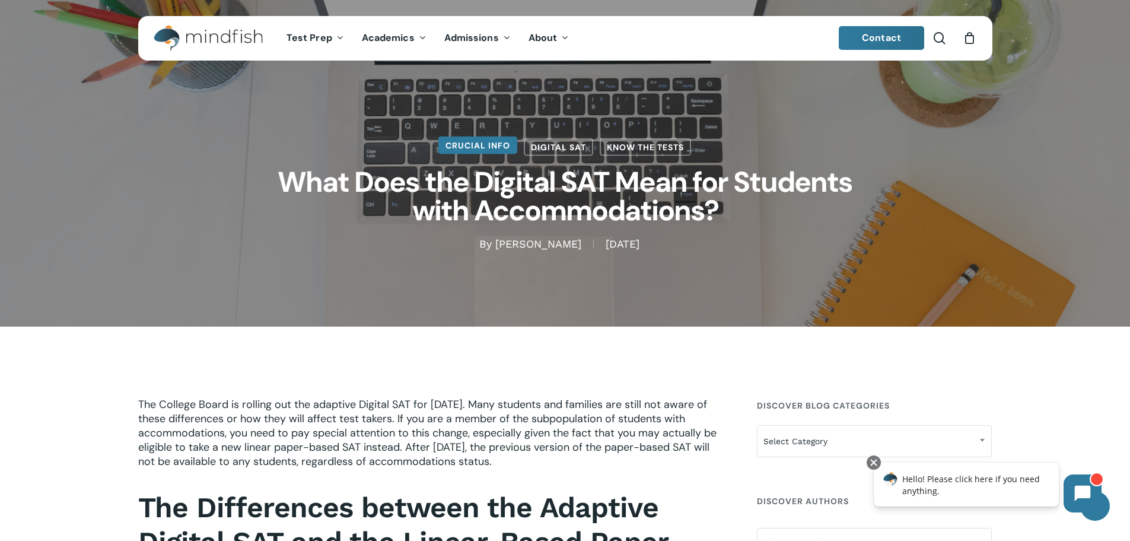
click at [472, 142] on link "Crucial Info" at bounding box center [477, 145] width 79 height 18
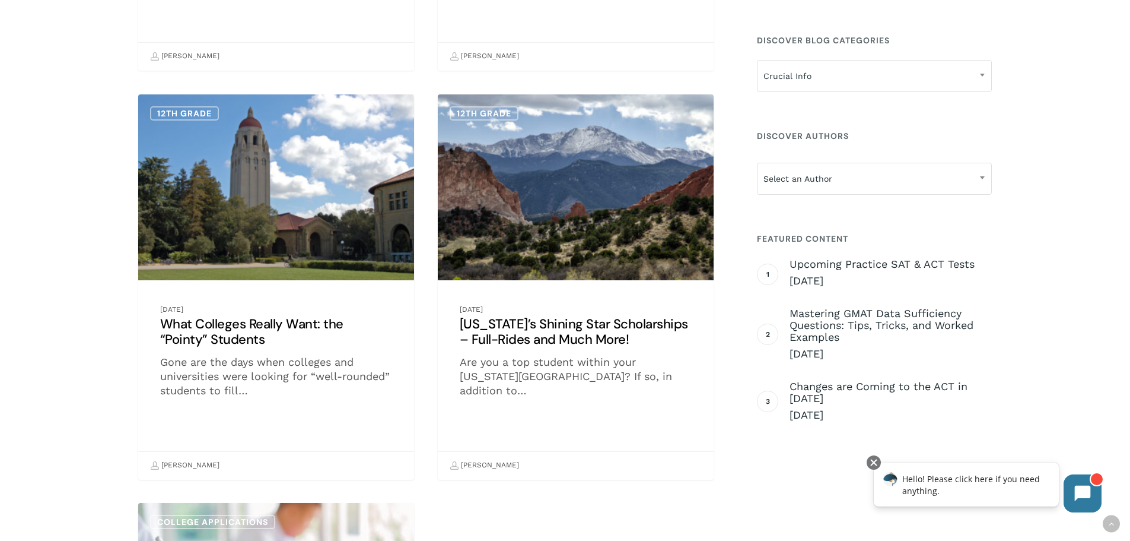
scroll to position [4035, 0]
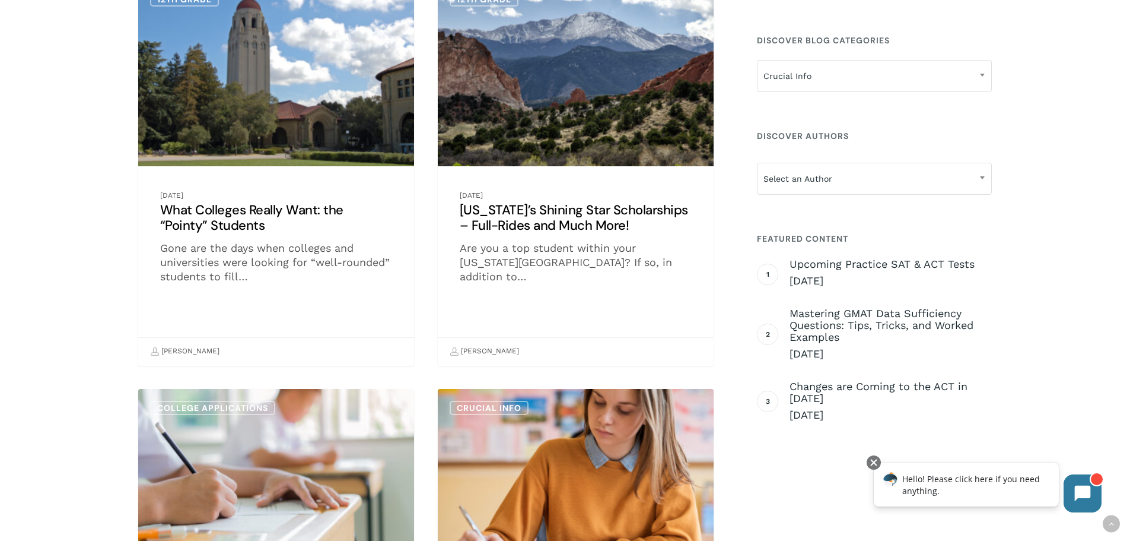
click at [210, 205] on link "What Colleges Really Want: the “Pointy” Students" at bounding box center [276, 172] width 276 height 384
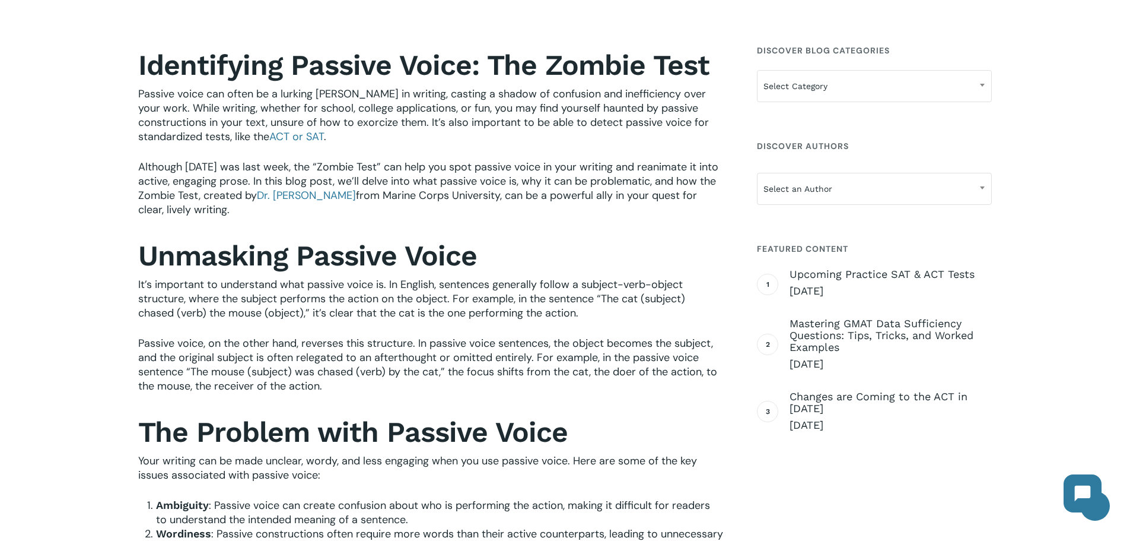
scroll to position [356, 0]
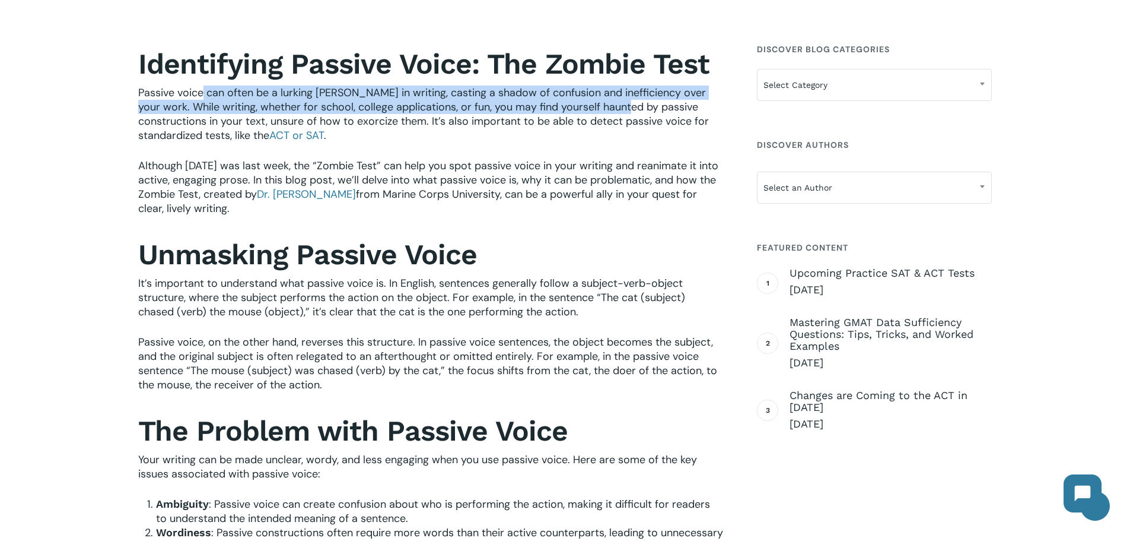
drag, startPoint x: 204, startPoint y: 91, endPoint x: 610, endPoint y: 112, distance: 406.9
click at [610, 112] on span "Passive voice can often be a lurking specter in writing, casting a shadow of co…" at bounding box center [423, 113] width 571 height 57
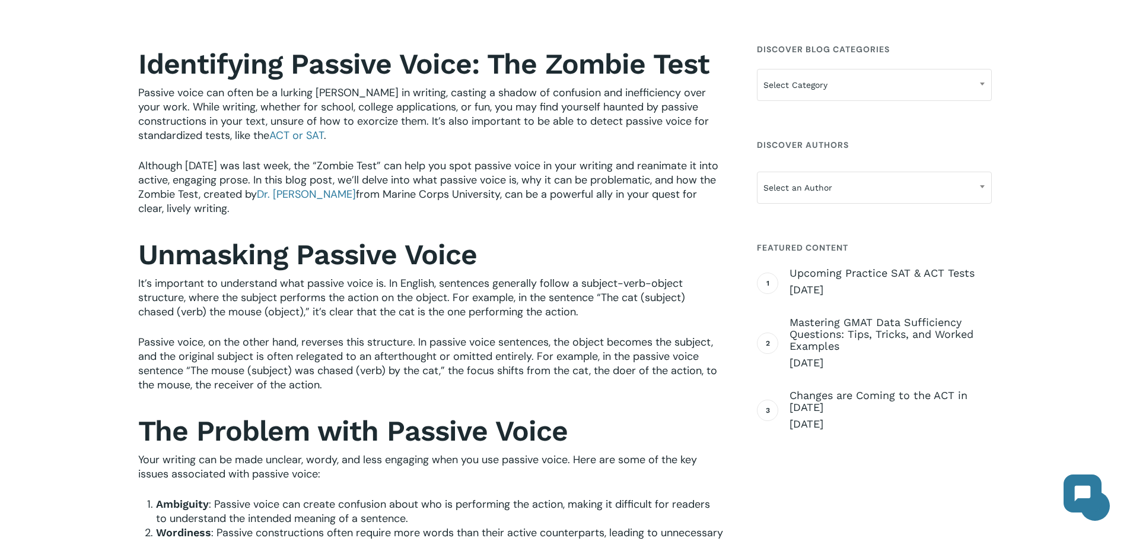
click at [627, 108] on span "Passive voice can often be a lurking specter in writing, casting a shadow of co…" at bounding box center [423, 113] width 571 height 57
drag, startPoint x: 134, startPoint y: 106, endPoint x: 726, endPoint y: 136, distance: 592.9
click at [479, 127] on span "Passive voice can often be a lurking specter in writing, casting a shadow of co…" at bounding box center [423, 113] width 571 height 57
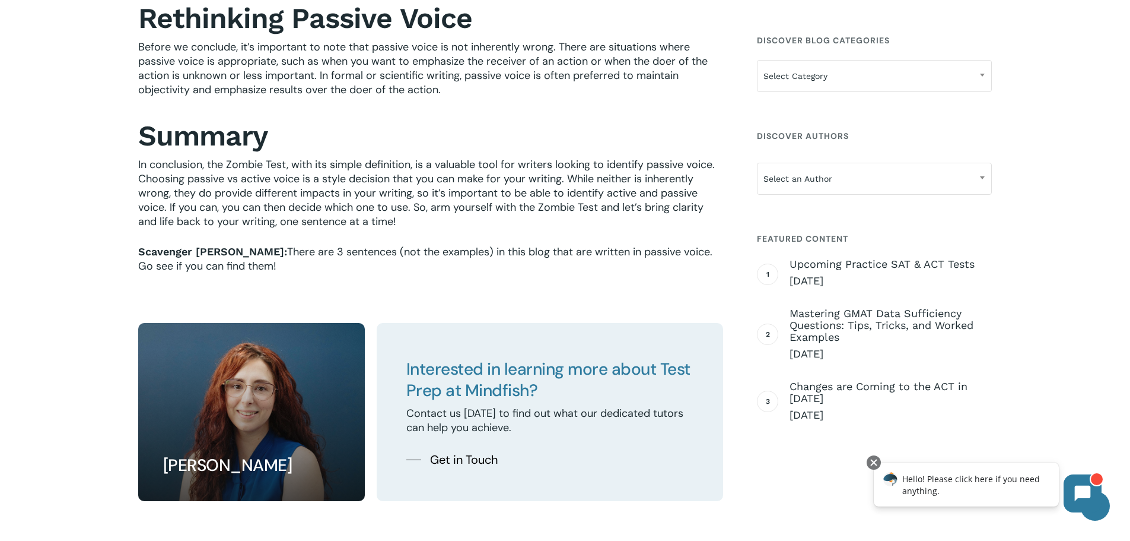
scroll to position [2017, 0]
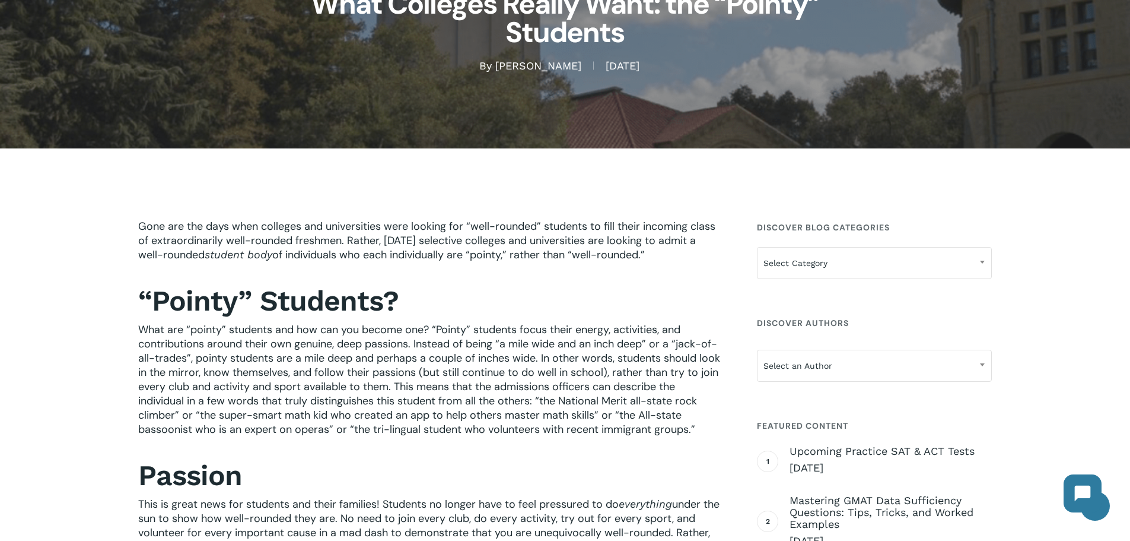
scroll to position [297, 0]
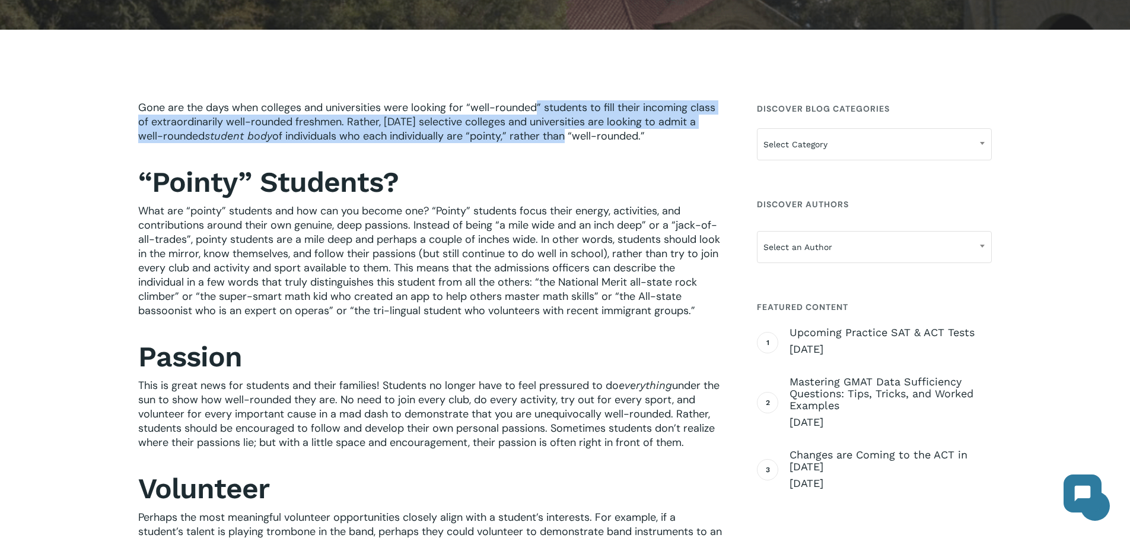
drag, startPoint x: 536, startPoint y: 100, endPoint x: 541, endPoint y: 136, distance: 37.1
click at [339, 119] on span "Gone are the days when colleges and universities were looking for “well-rounded…" at bounding box center [426, 121] width 577 height 43
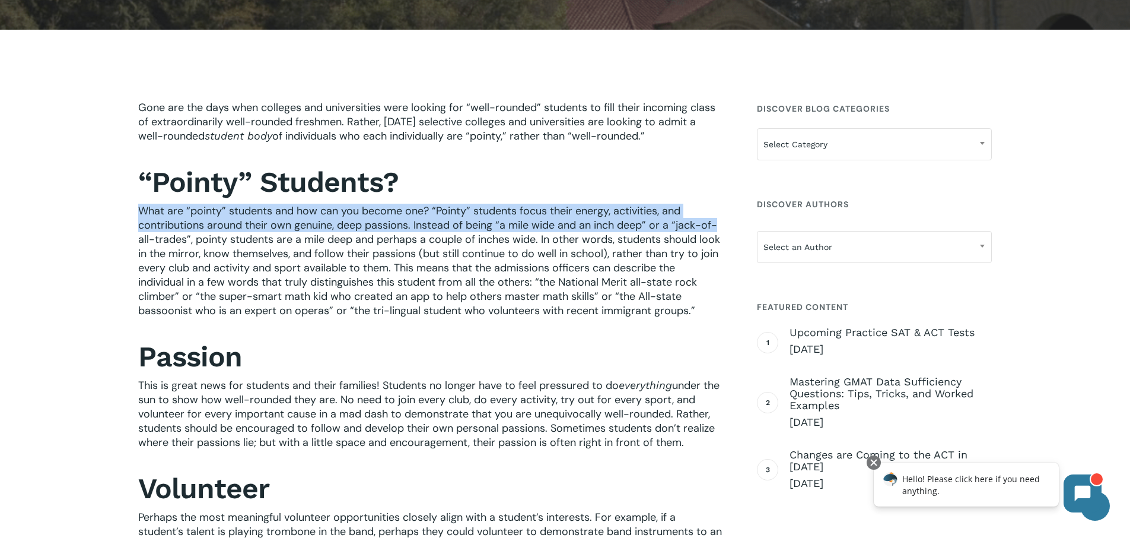
drag, startPoint x: 140, startPoint y: 209, endPoint x: 725, endPoint y: 229, distance: 585.4
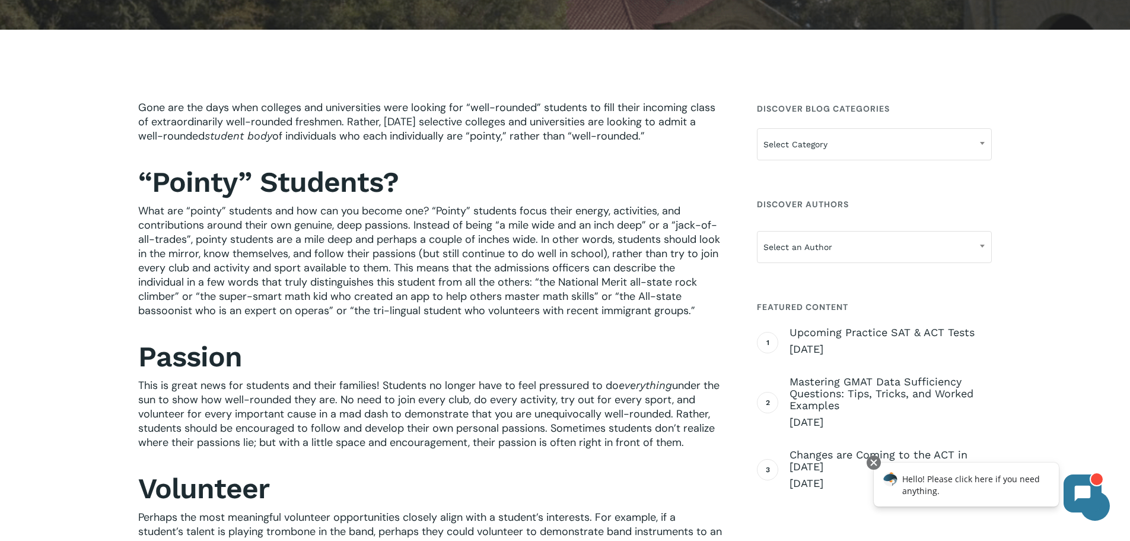
click at [405, 274] on span "What are “pointy” students and how can you become one? “Pointy” students focus …" at bounding box center [429, 261] width 582 height 114
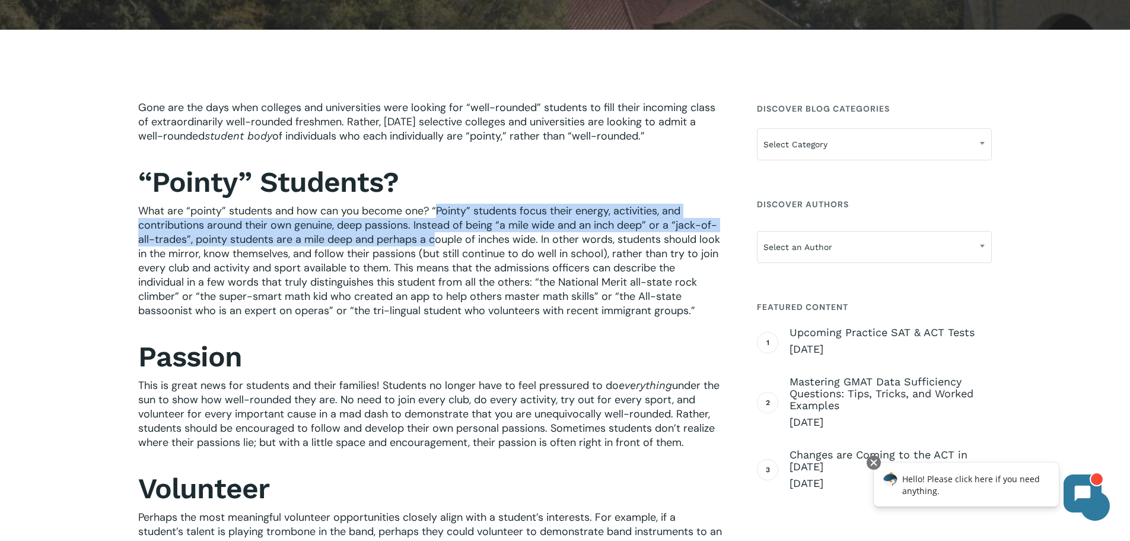
drag, startPoint x: 438, startPoint y: 225, endPoint x: 438, endPoint y: 237, distance: 11.9
click at [438, 237] on span "What are “pointy” students and how can you become one? “Pointy” students focus …" at bounding box center [429, 261] width 582 height 114
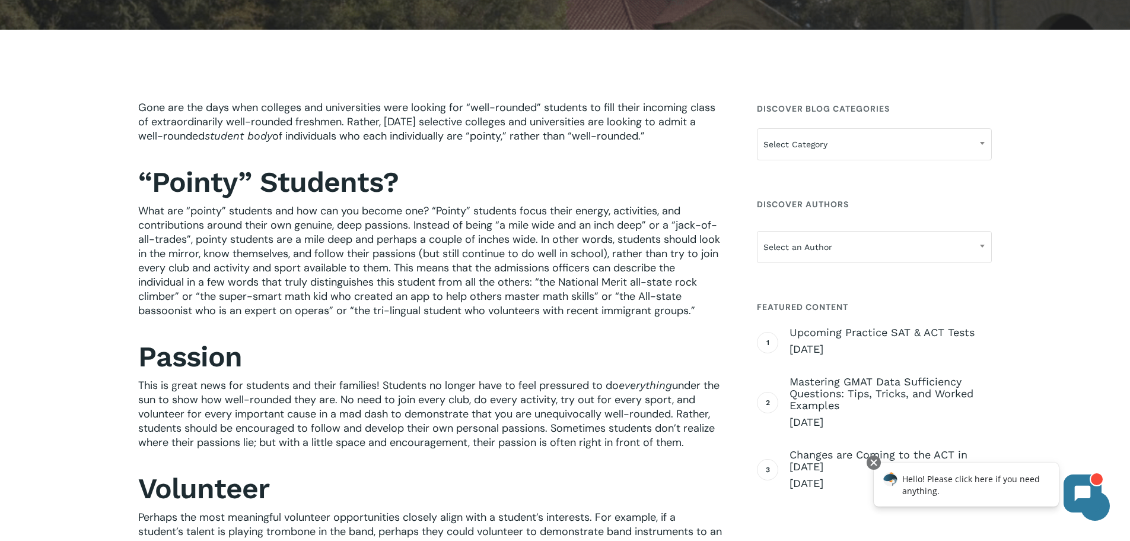
click at [360, 251] on span "What are “pointy” students and how can you become one? “Pointy” students focus …" at bounding box center [429, 261] width 582 height 114
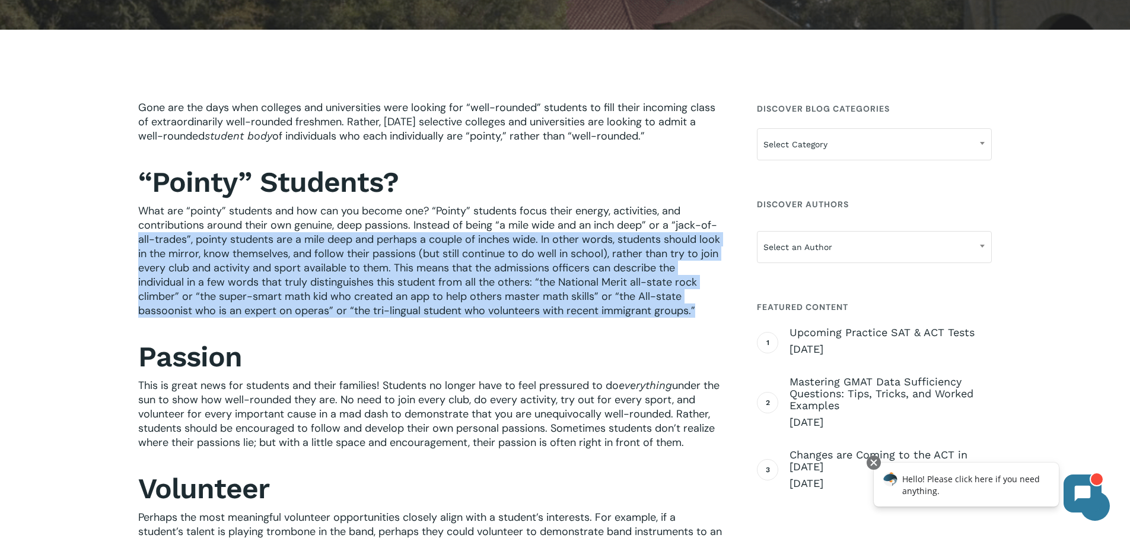
drag, startPoint x: 134, startPoint y: 241, endPoint x: 717, endPoint y: 311, distance: 586.8
click at [211, 273] on span "What are “pointy” students and how can you become one? “Pointy” students focus …" at bounding box center [429, 261] width 582 height 114
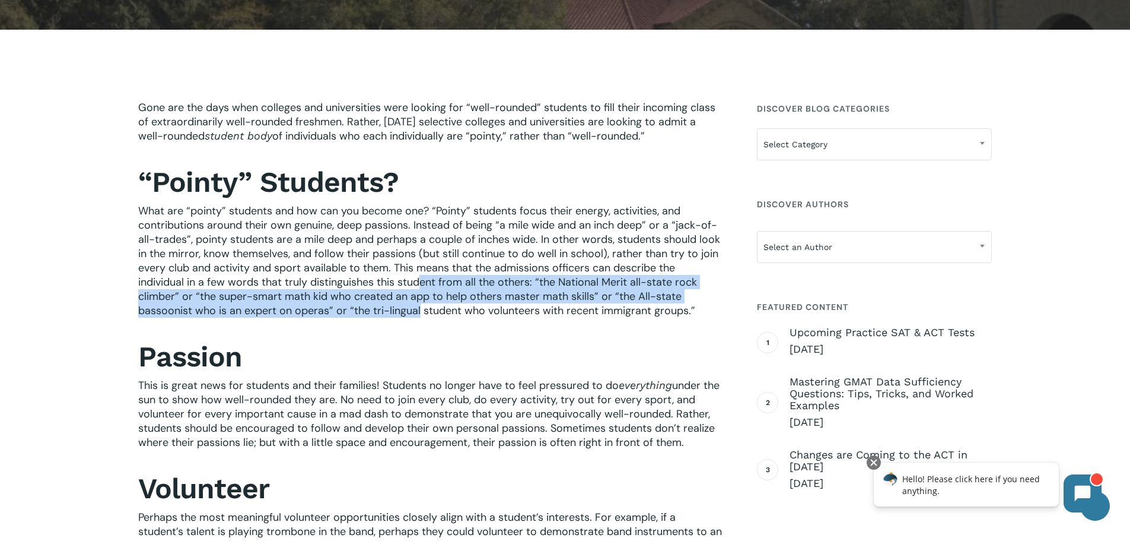
drag, startPoint x: 418, startPoint y: 277, endPoint x: 419, endPoint y: 323, distance: 45.7
click at [419, 323] on p "What are “pointy” students and how can you become one? “Pointy” students focus …" at bounding box center [430, 269] width 585 height 130
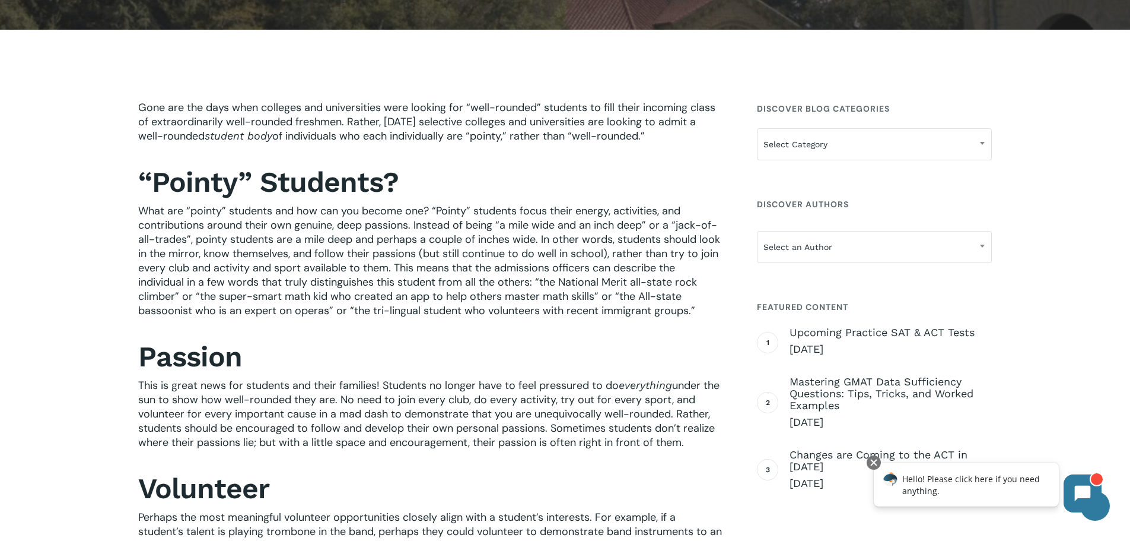
click at [342, 269] on span "What are “pointy” students and how can you become one? “Pointy” students focus …" at bounding box center [429, 261] width 582 height 114
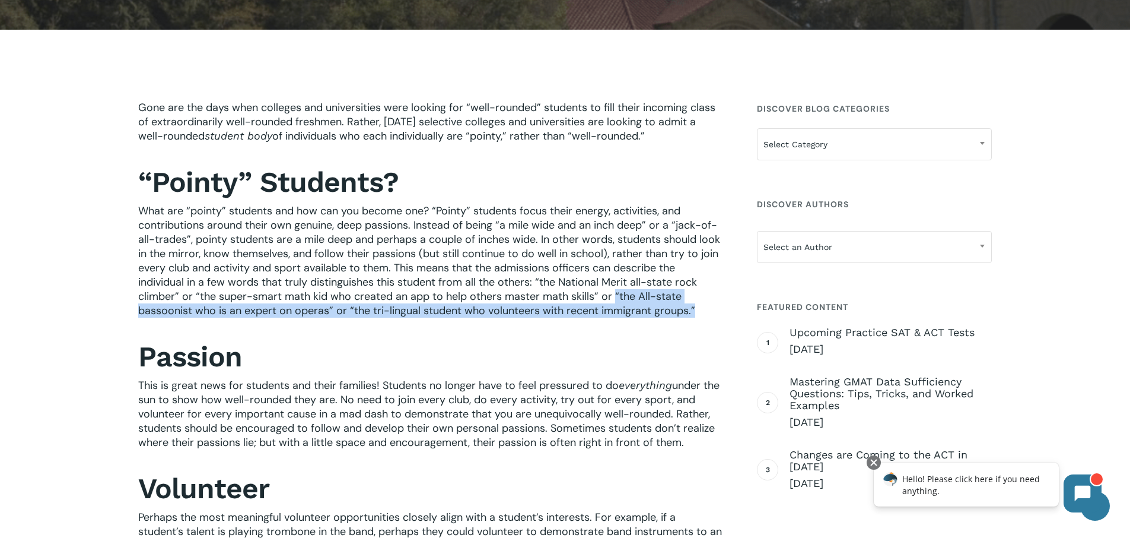
drag, startPoint x: 612, startPoint y: 293, endPoint x: 712, endPoint y: 309, distance: 101.5
click at [712, 309] on p "What are “pointy” students and how can you become one? “Pointy” students focus …" at bounding box center [430, 269] width 585 height 130
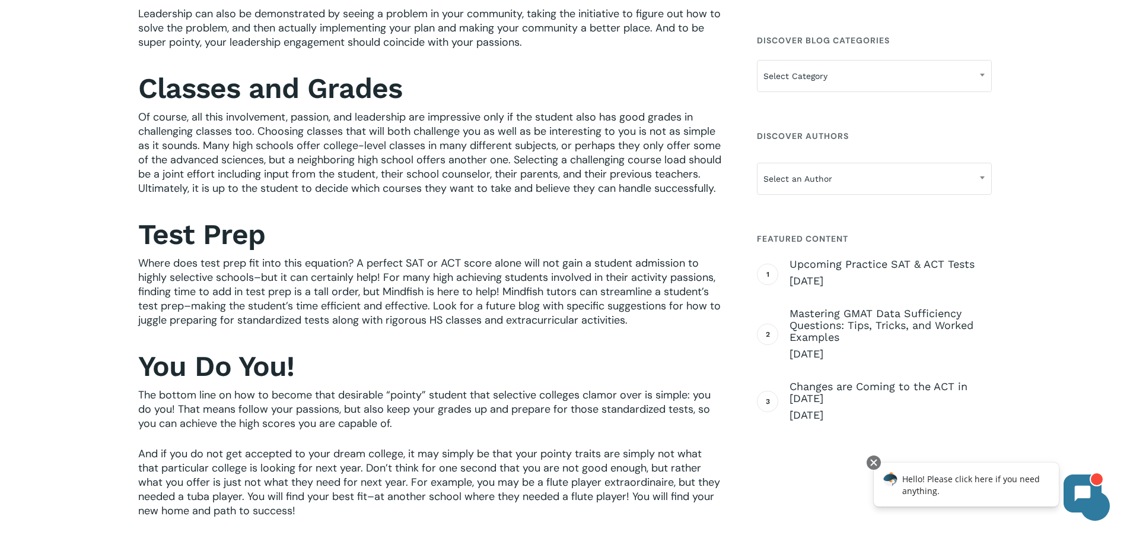
scroll to position [1068, 0]
